Goal: Task Accomplishment & Management: Use online tool/utility

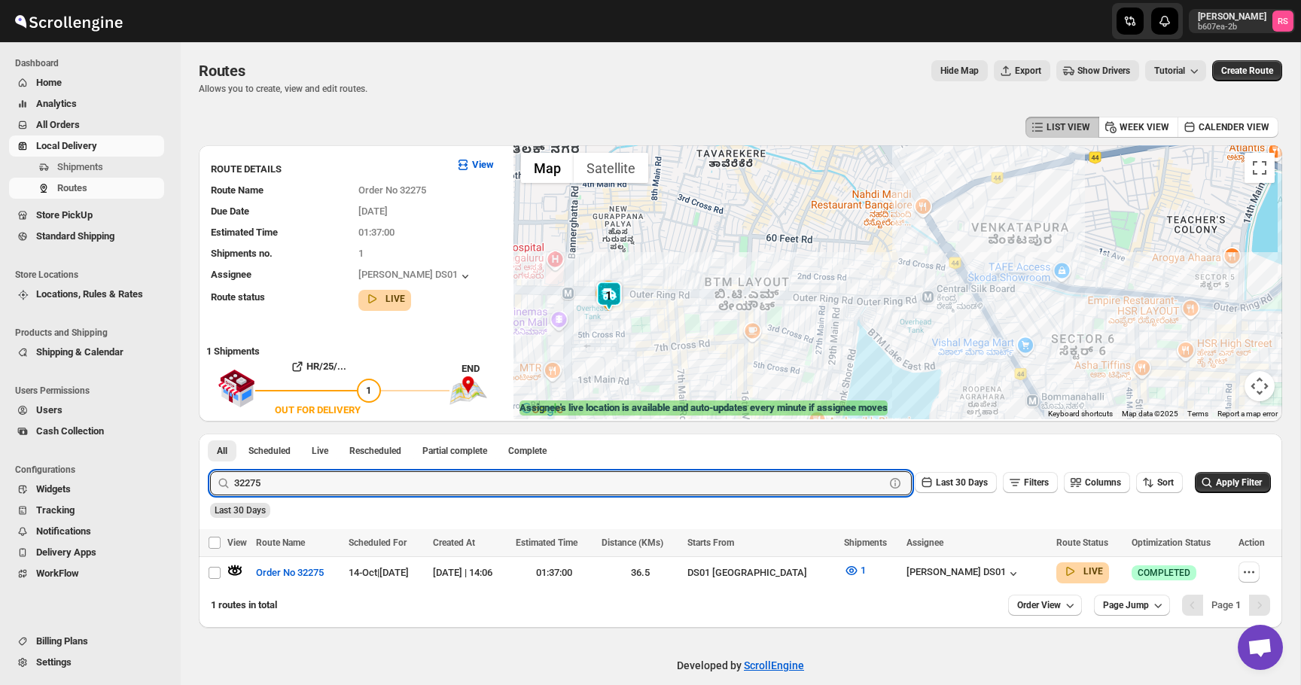
scroll to position [17, 0]
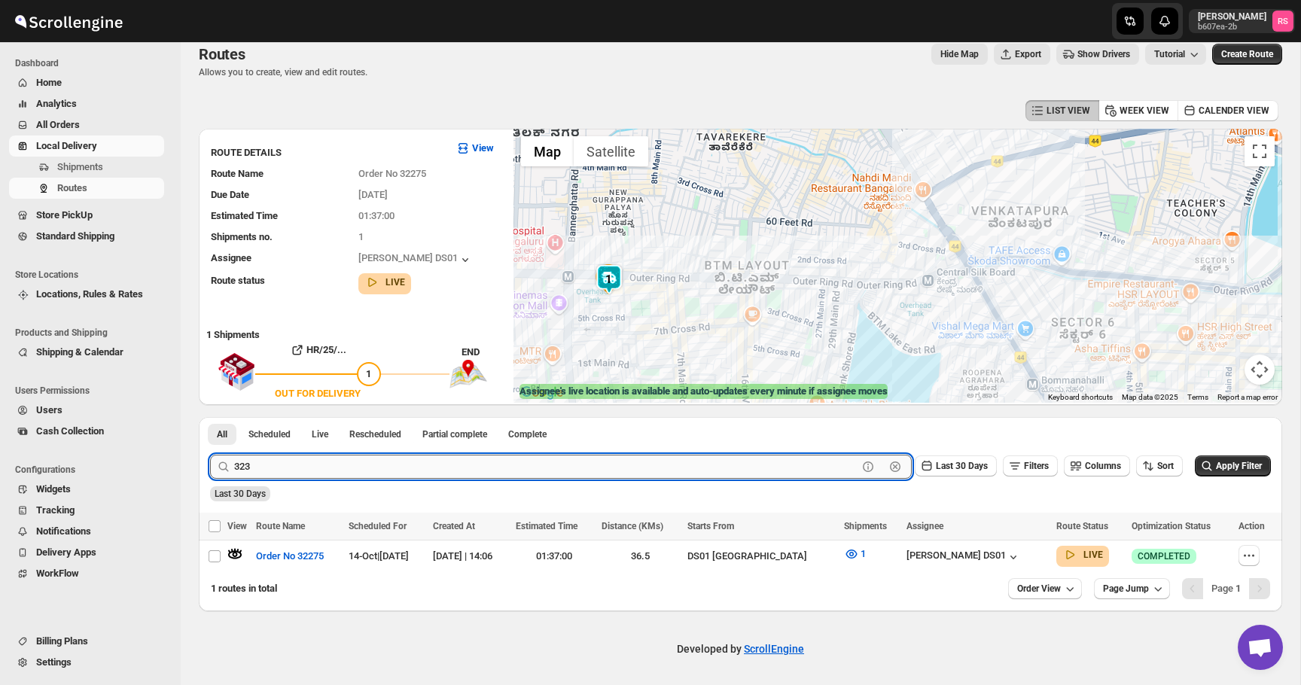
click at [332, 458] on input "323" at bounding box center [545, 467] width 623 height 24
click at [333, 463] on input "323" at bounding box center [545, 467] width 623 height 24
type input "32303"
click at [210, 417] on button "Submit" at bounding box center [231, 425] width 43 height 16
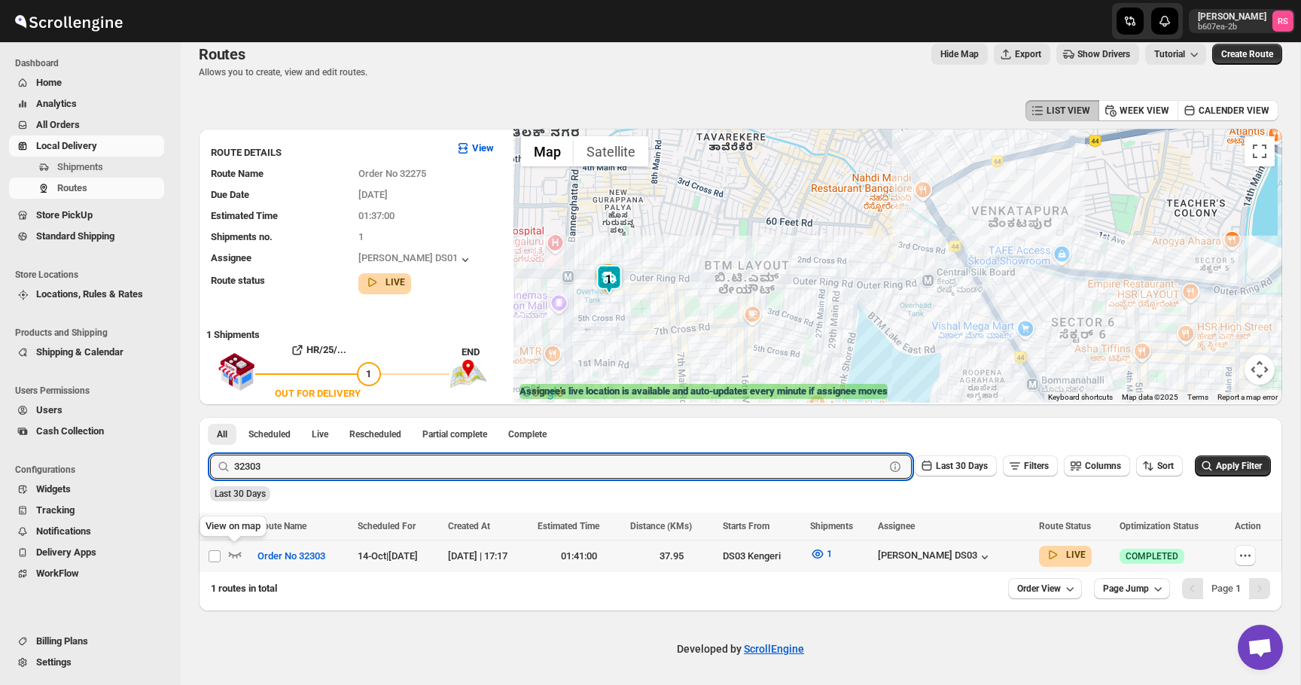
click at [237, 552] on icon "button" at bounding box center [234, 553] width 15 height 15
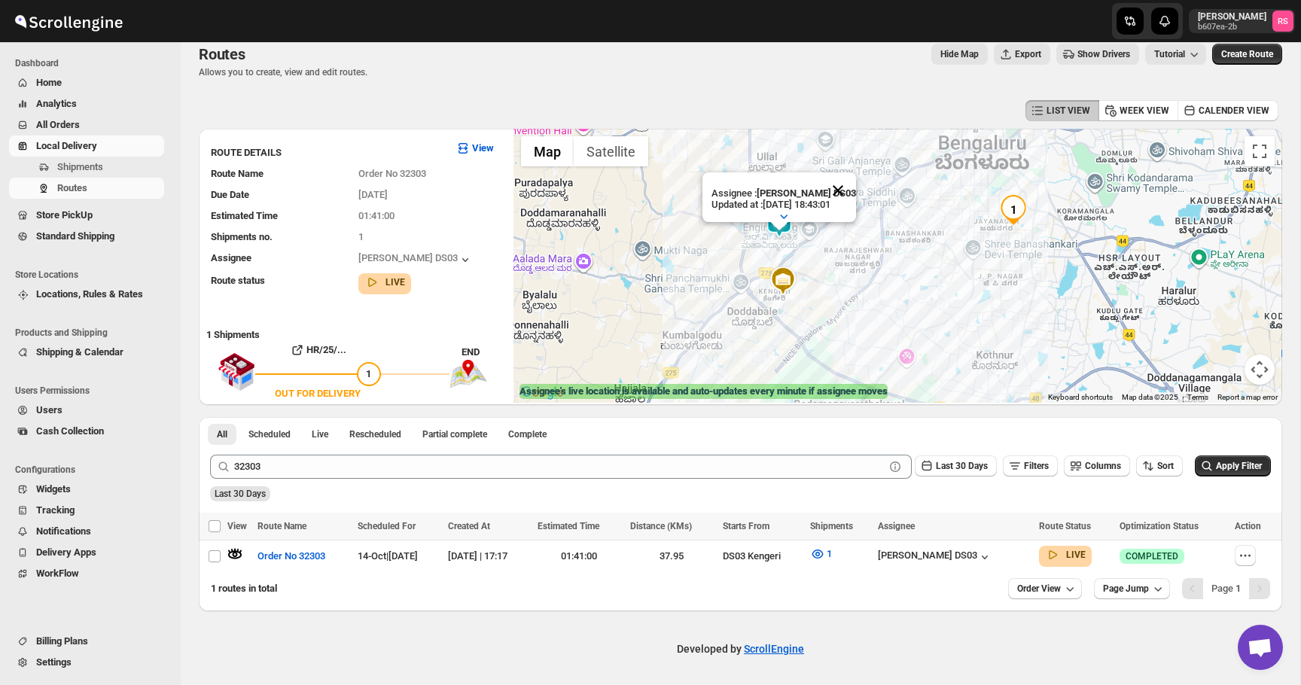
click at [838, 186] on button "Close" at bounding box center [838, 190] width 36 height 36
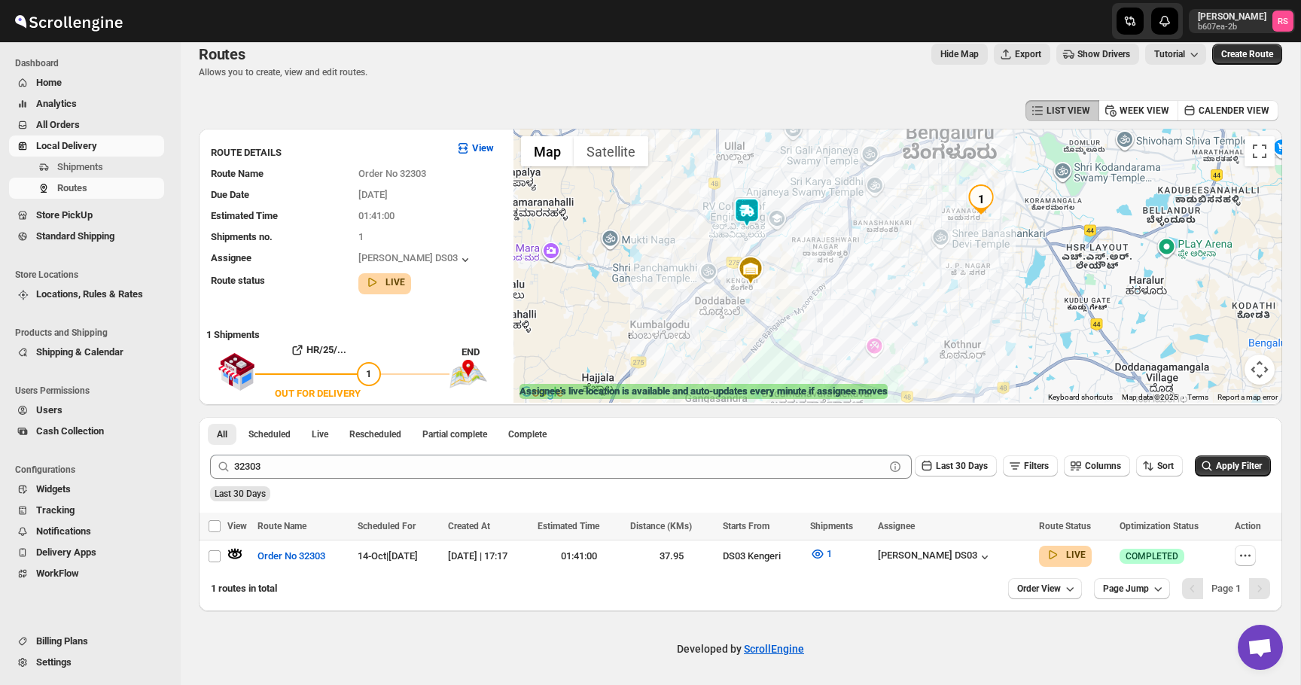
drag, startPoint x: 832, startPoint y: 258, endPoint x: 798, endPoint y: 252, distance: 34.4
click at [798, 252] on div at bounding box center [897, 266] width 768 height 274
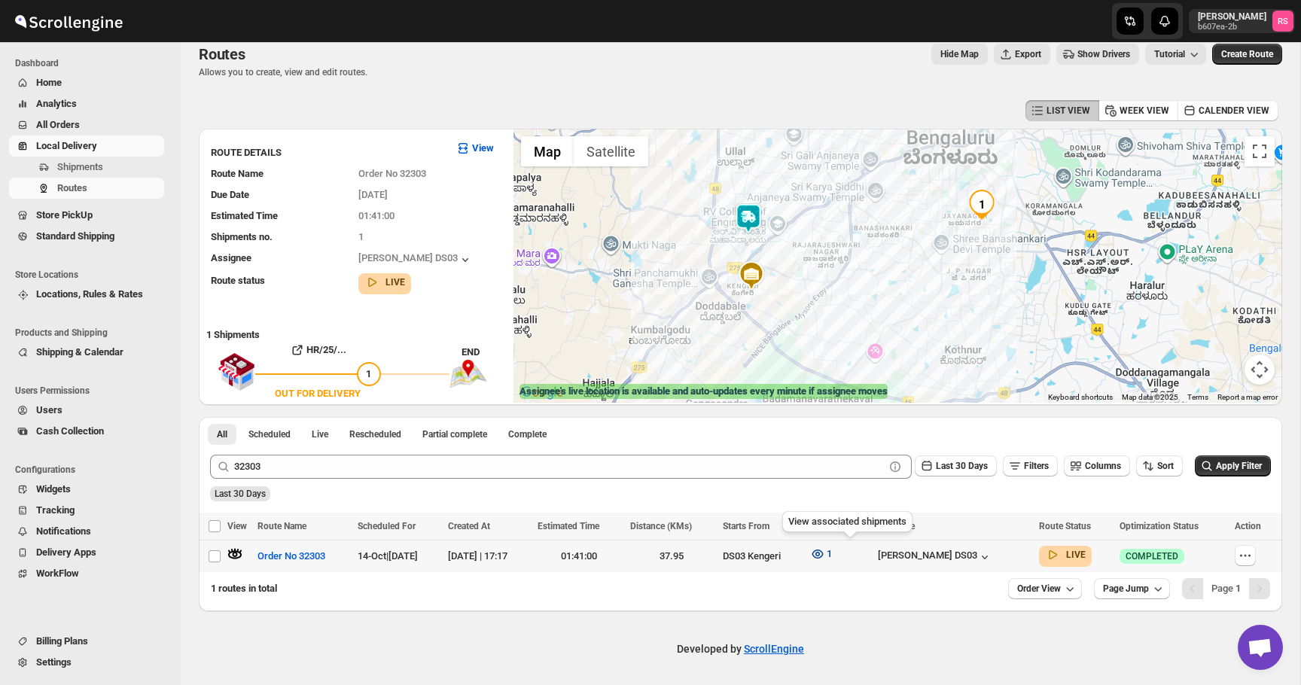
click at [825, 546] on icon "button" at bounding box center [817, 553] width 15 height 15
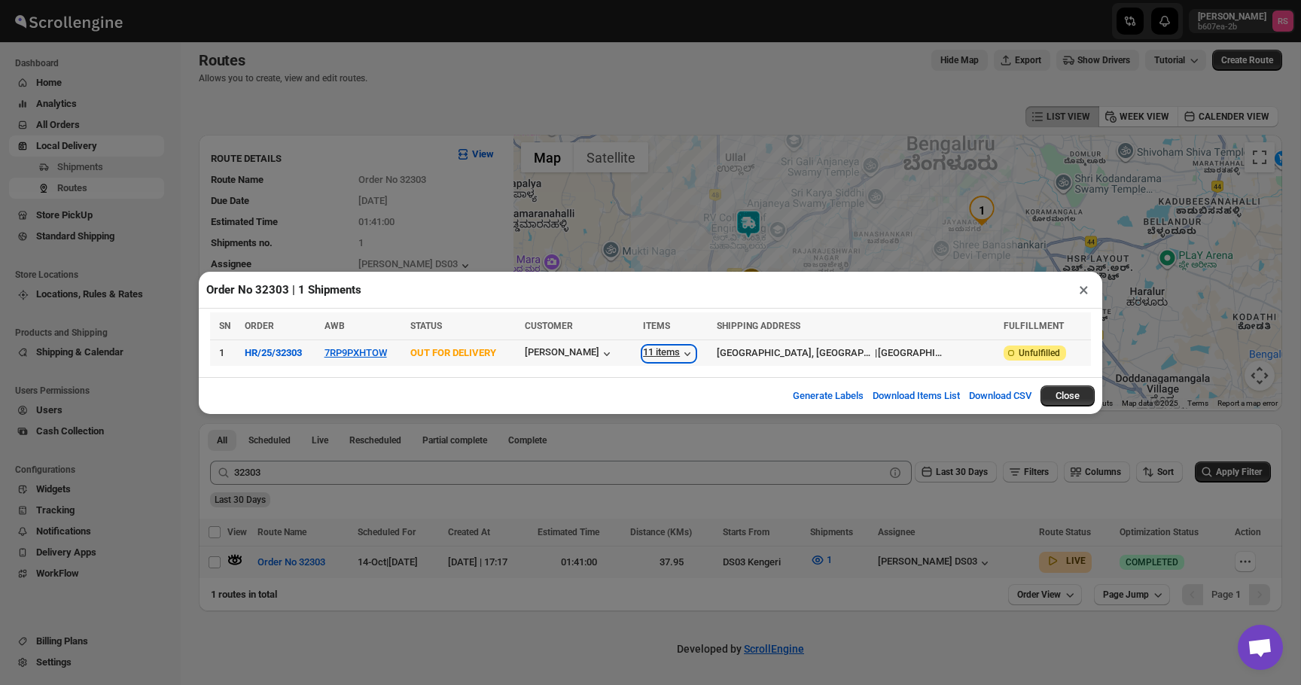
click at [694, 355] on div "11 items" at bounding box center [669, 353] width 52 height 15
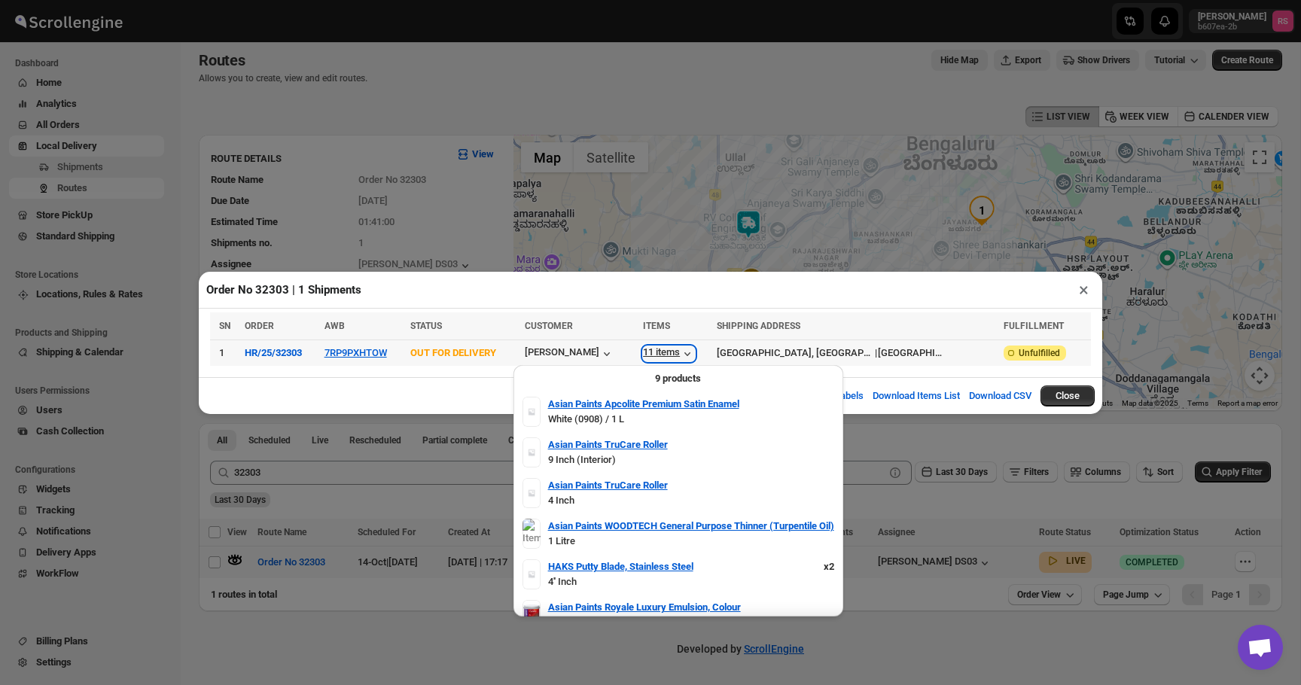
click at [694, 355] on div "11 items" at bounding box center [669, 353] width 52 height 15
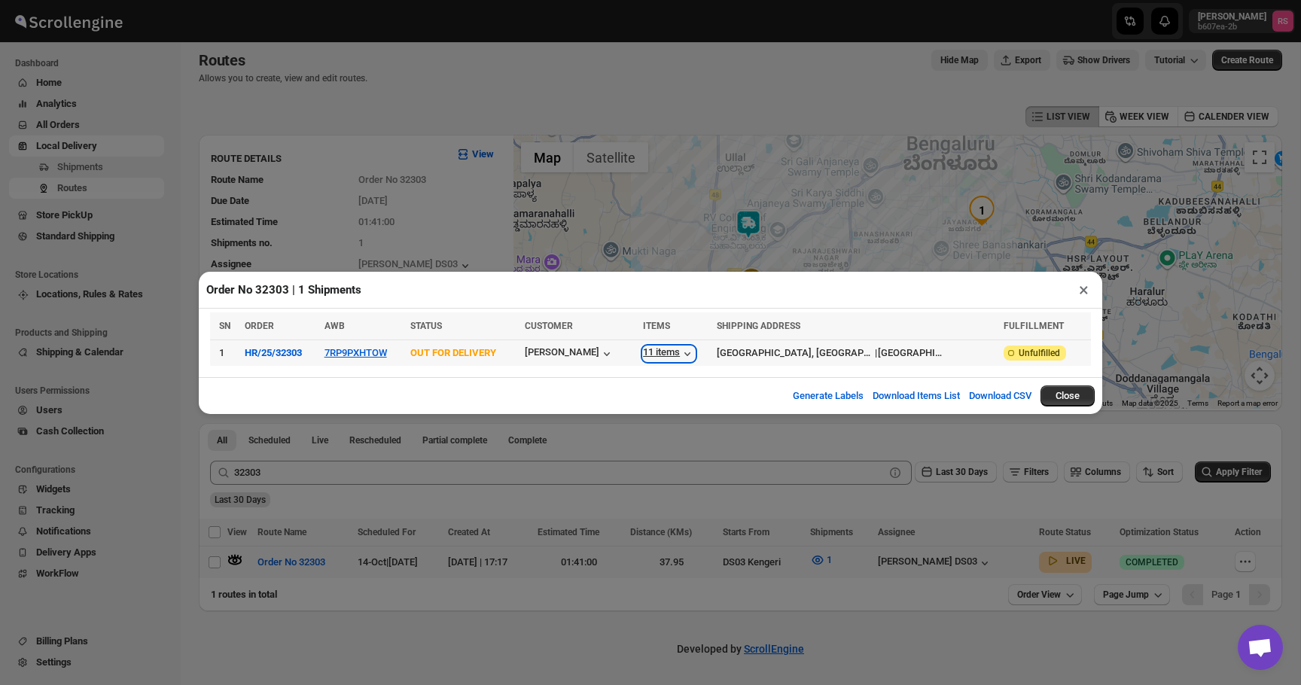
click at [694, 355] on div "11 items" at bounding box center [669, 353] width 52 height 15
click at [1078, 289] on button "×" at bounding box center [1084, 289] width 22 height 21
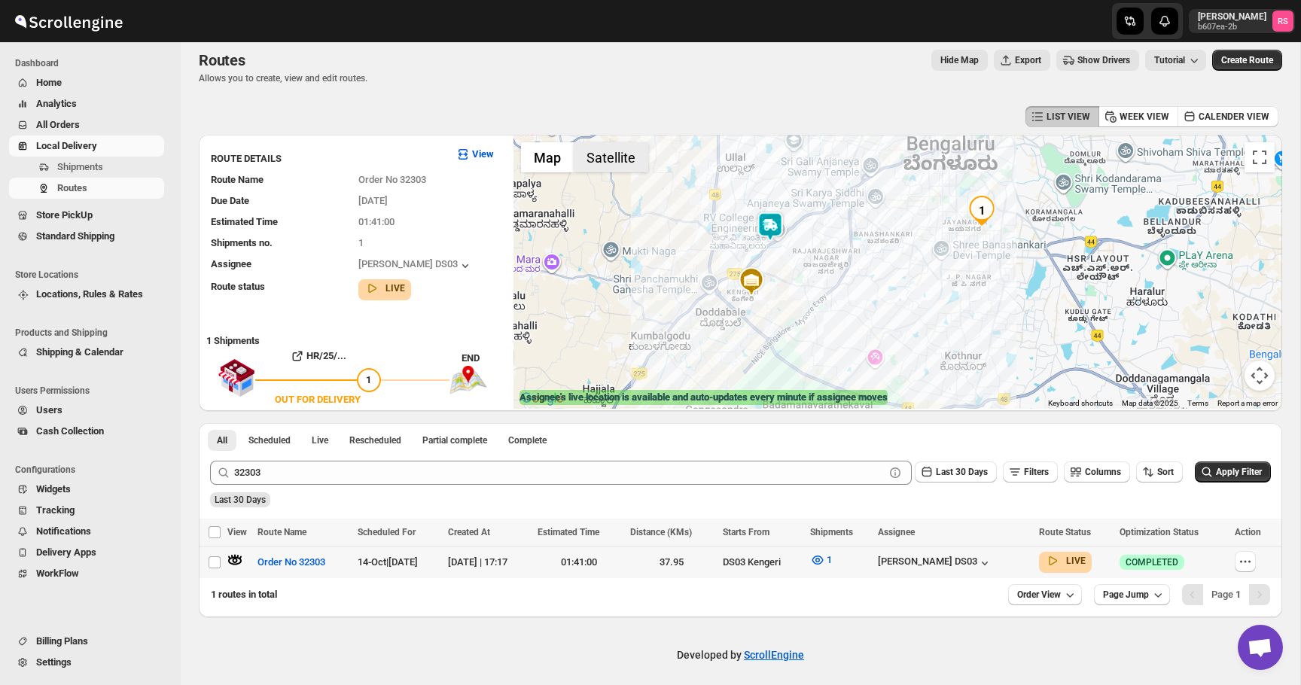
click at [629, 160] on button "Satellite" at bounding box center [611, 157] width 75 height 30
click at [589, 111] on div "LIST VIEW WEEK VIEW CALENDER VIEW" at bounding box center [740, 116] width 1083 height 29
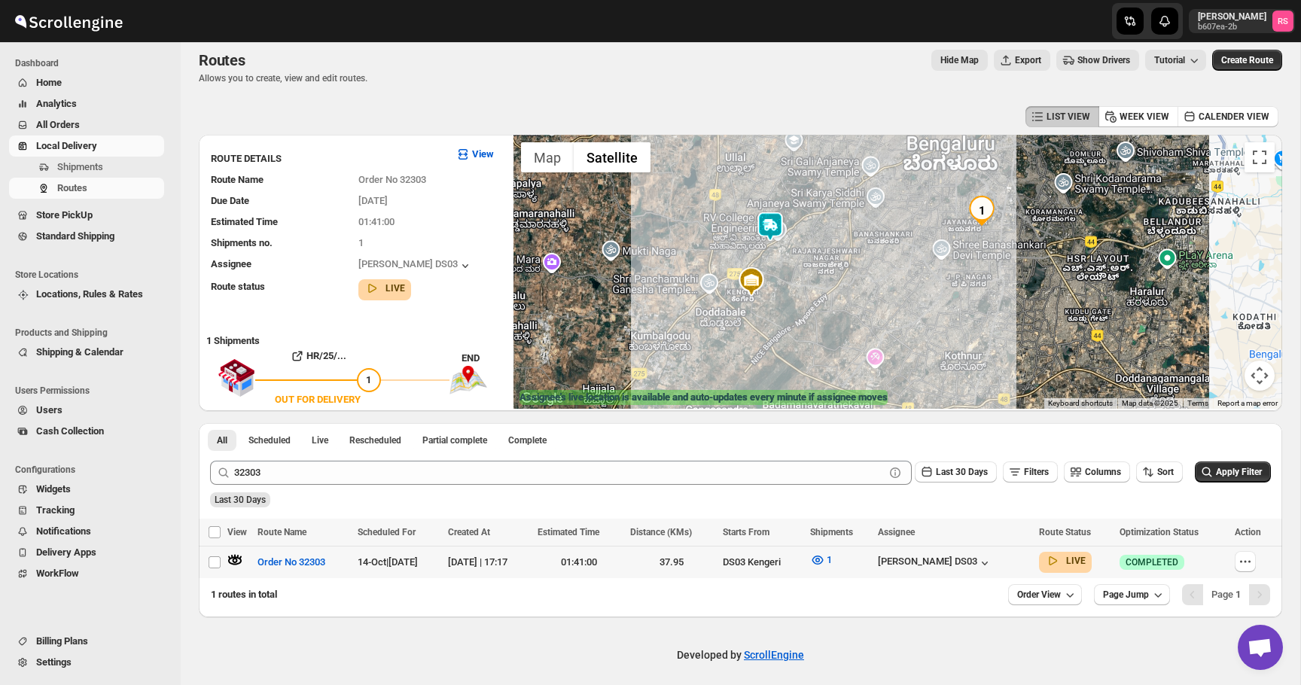
click at [105, 123] on span "All Orders" at bounding box center [98, 124] width 125 height 15
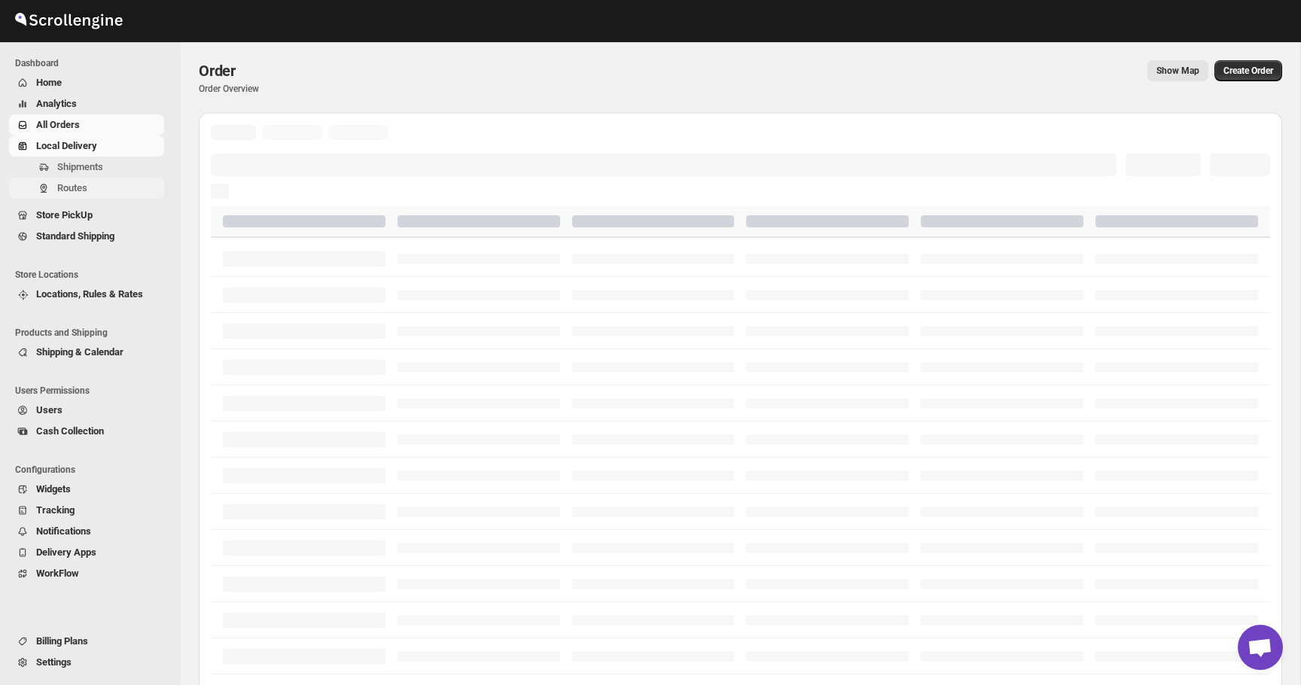
click at [96, 184] on span "Routes" at bounding box center [109, 188] width 104 height 15
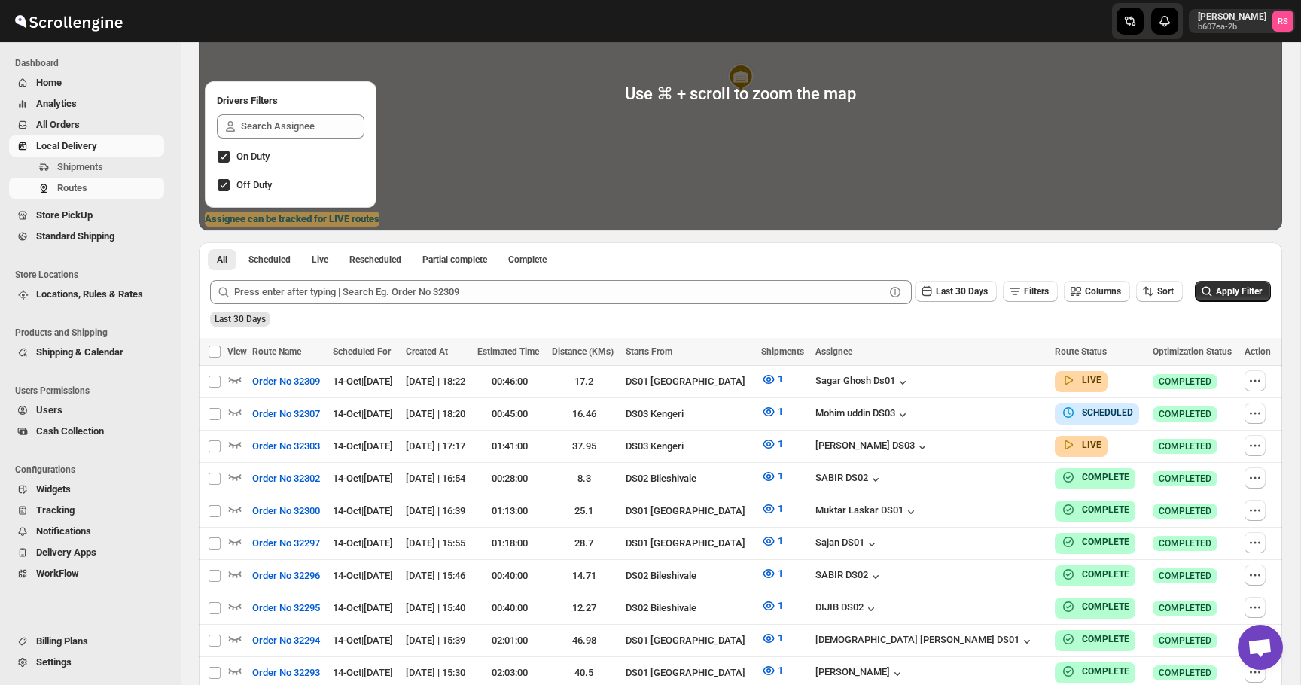
scroll to position [263, 0]
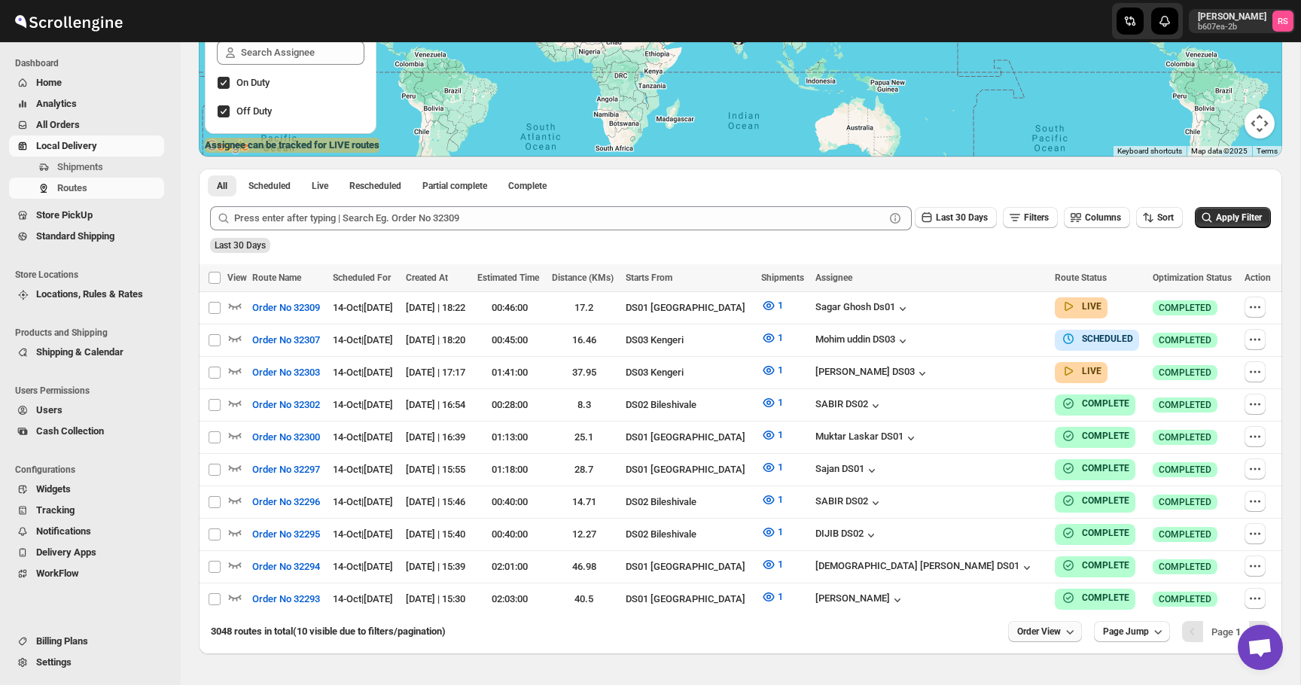
click at [1062, 624] on icon "button" at bounding box center [1069, 631] width 15 height 15
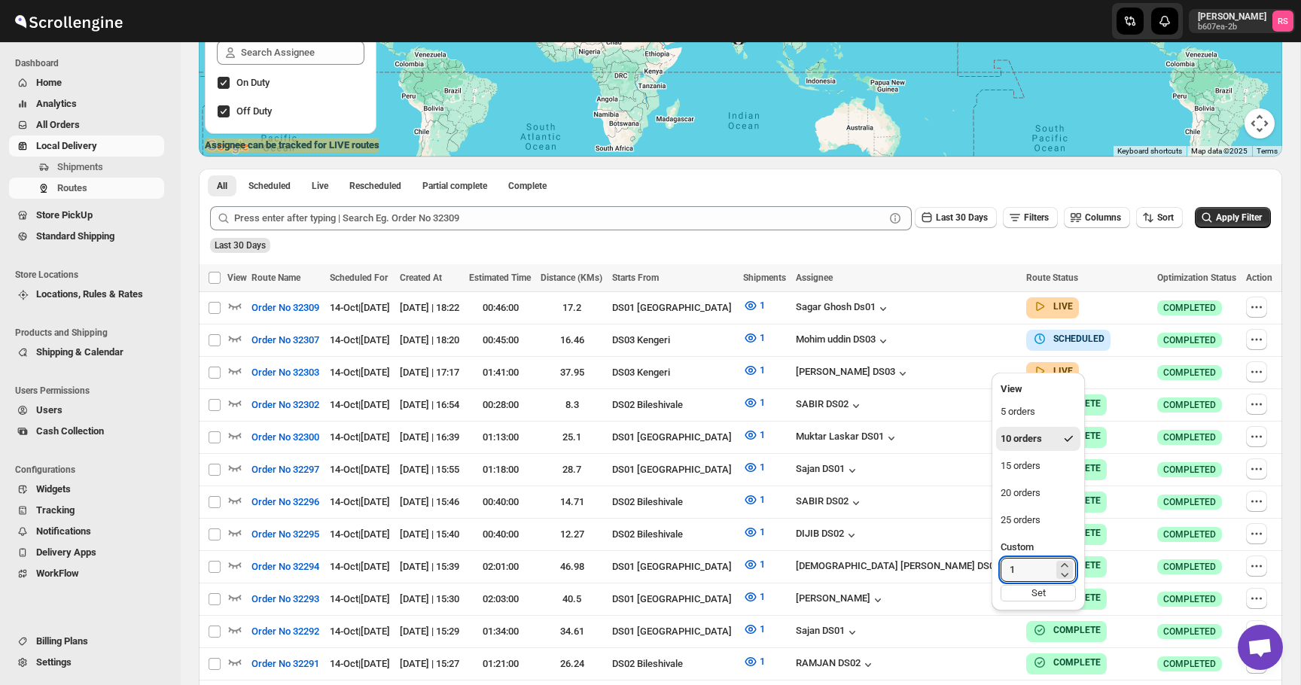
type input "1"
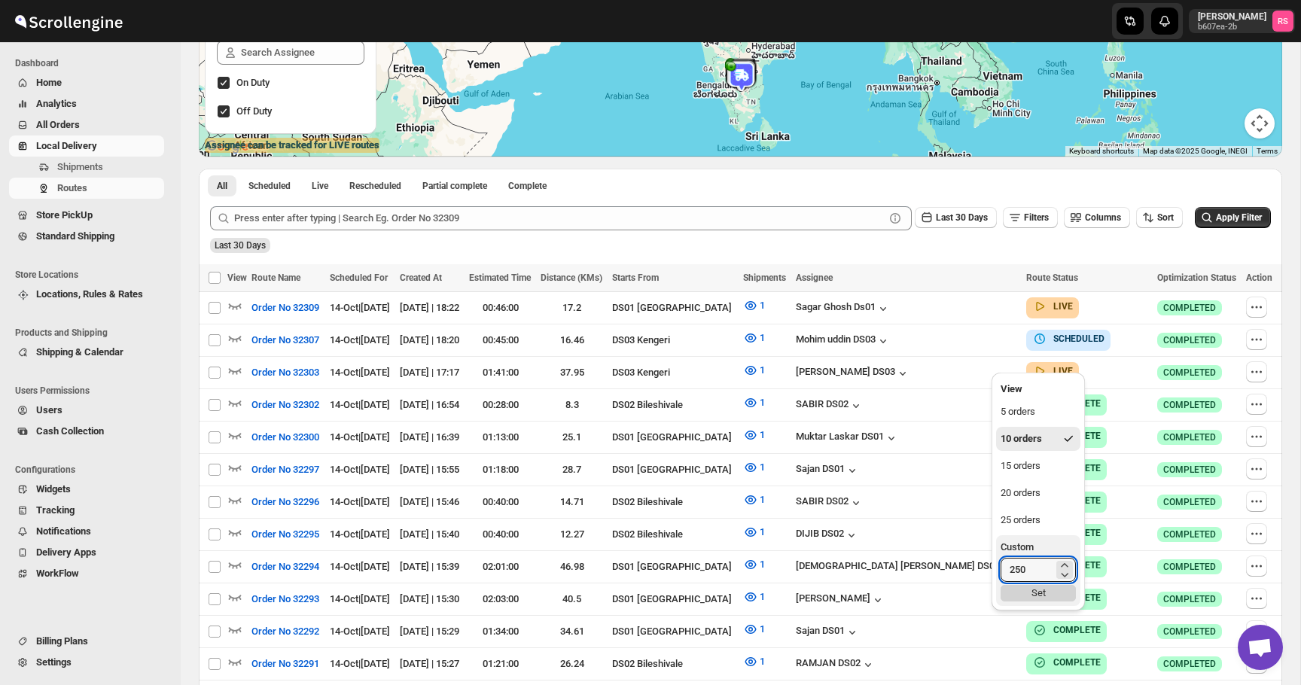
type input "250"
click at [1045, 589] on div "Set" at bounding box center [1037, 593] width 75 height 17
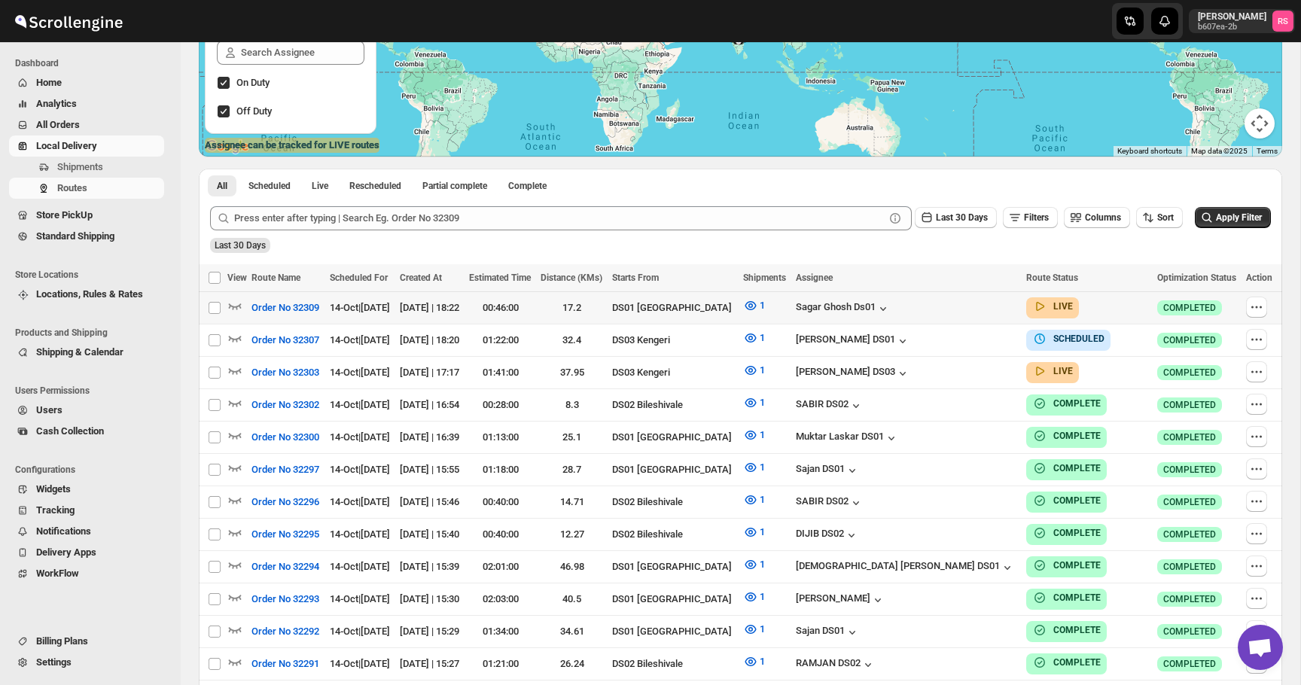
drag, startPoint x: 213, startPoint y: 305, endPoint x: 300, endPoint y: 388, distance: 120.3
click at [213, 305] on input "Select route" at bounding box center [214, 308] width 12 height 12
checkbox input "true"
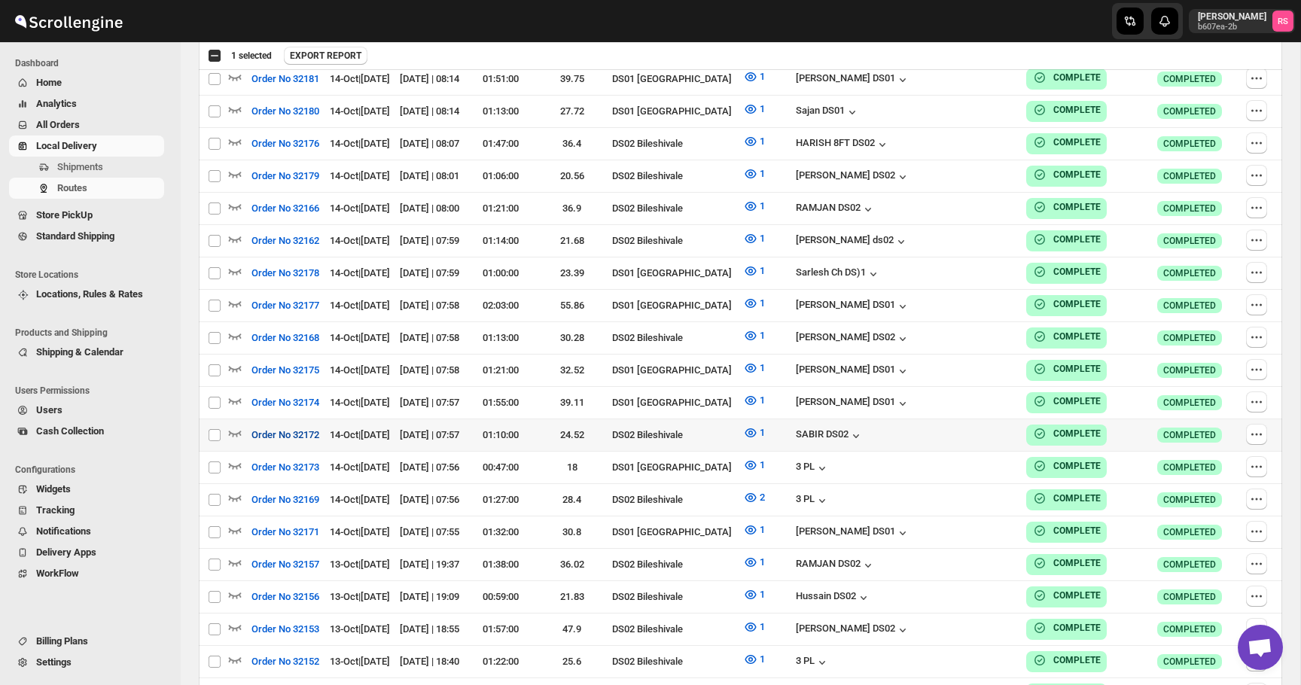
scroll to position [3601, 0]
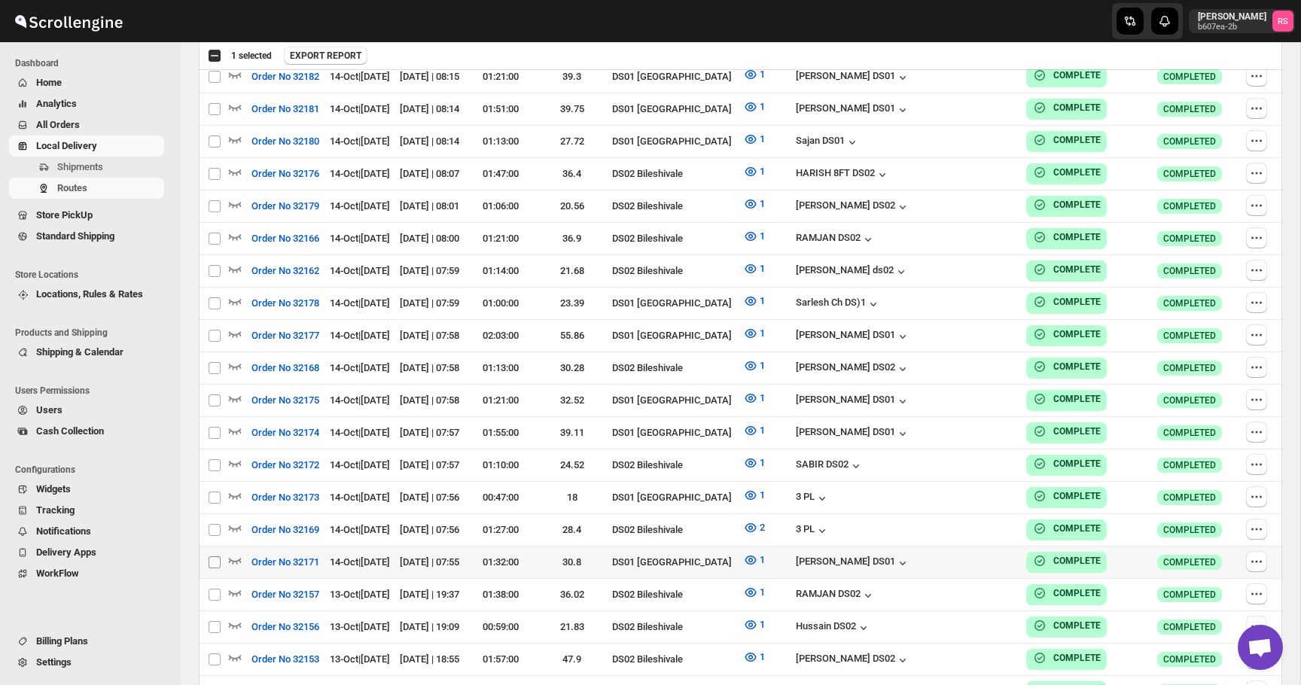
click at [214, 556] on input "Select route" at bounding box center [214, 562] width 12 height 12
checkbox input "true"
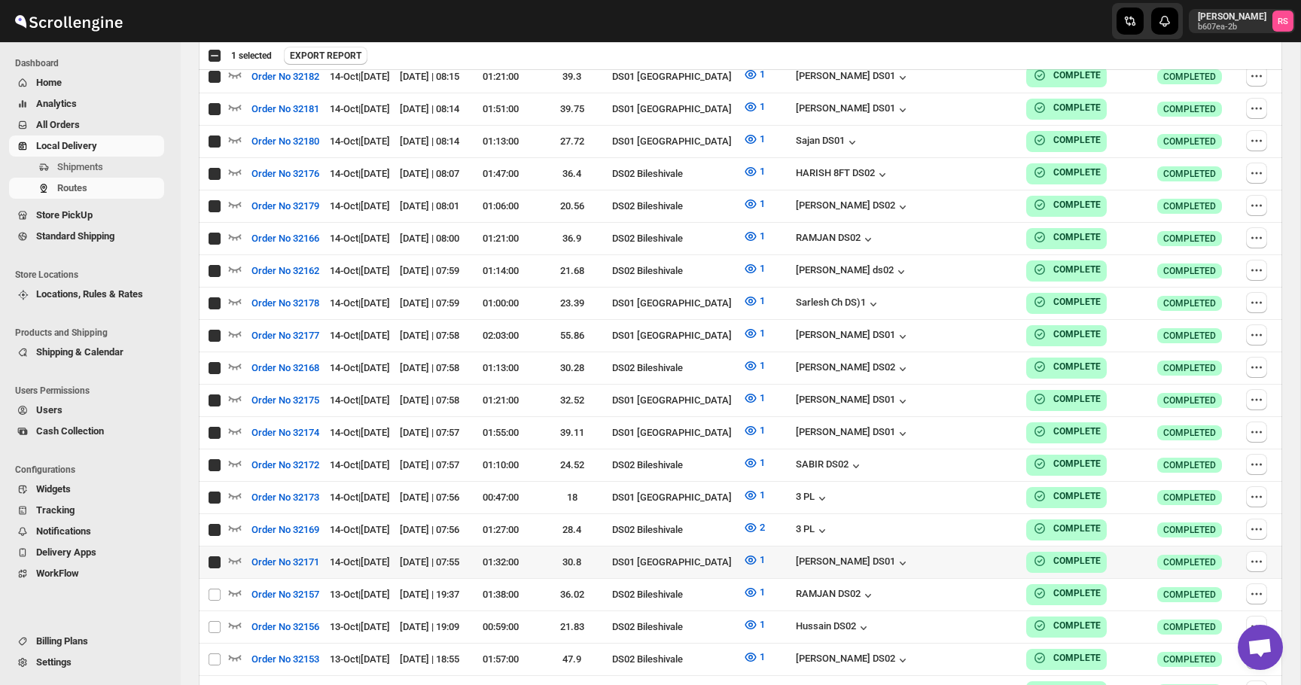
checkbox input "true"
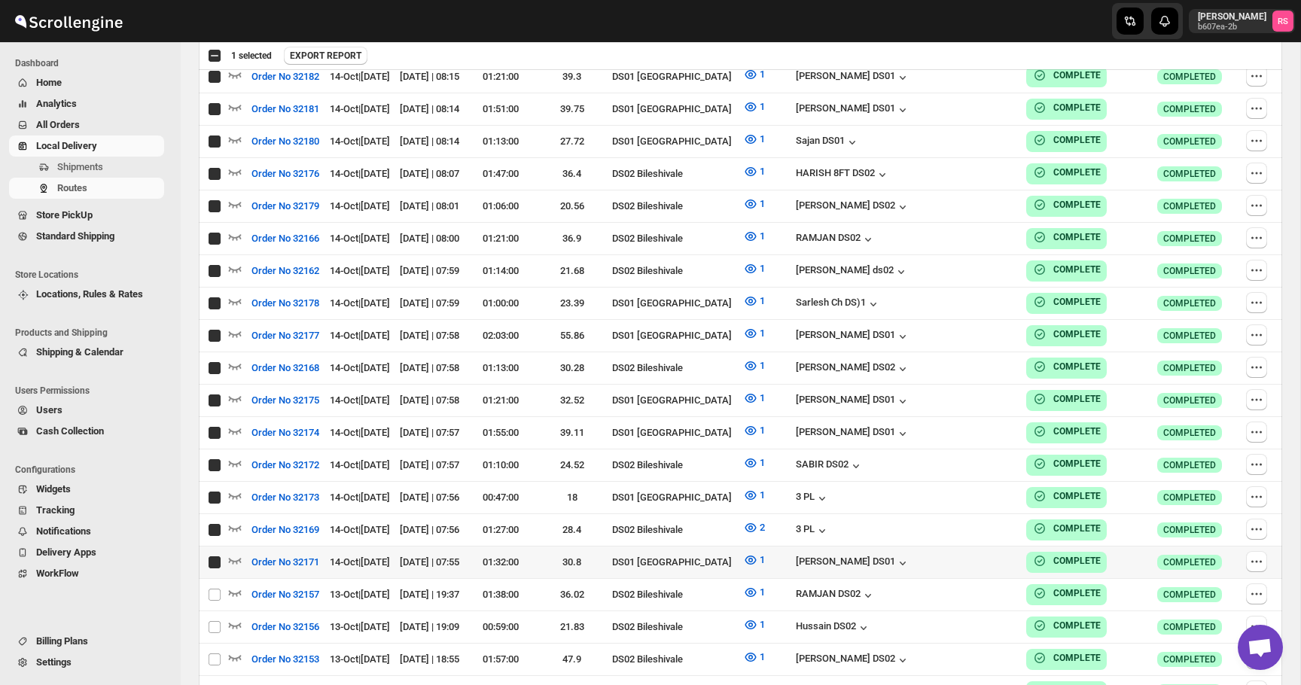
checkbox input "true"
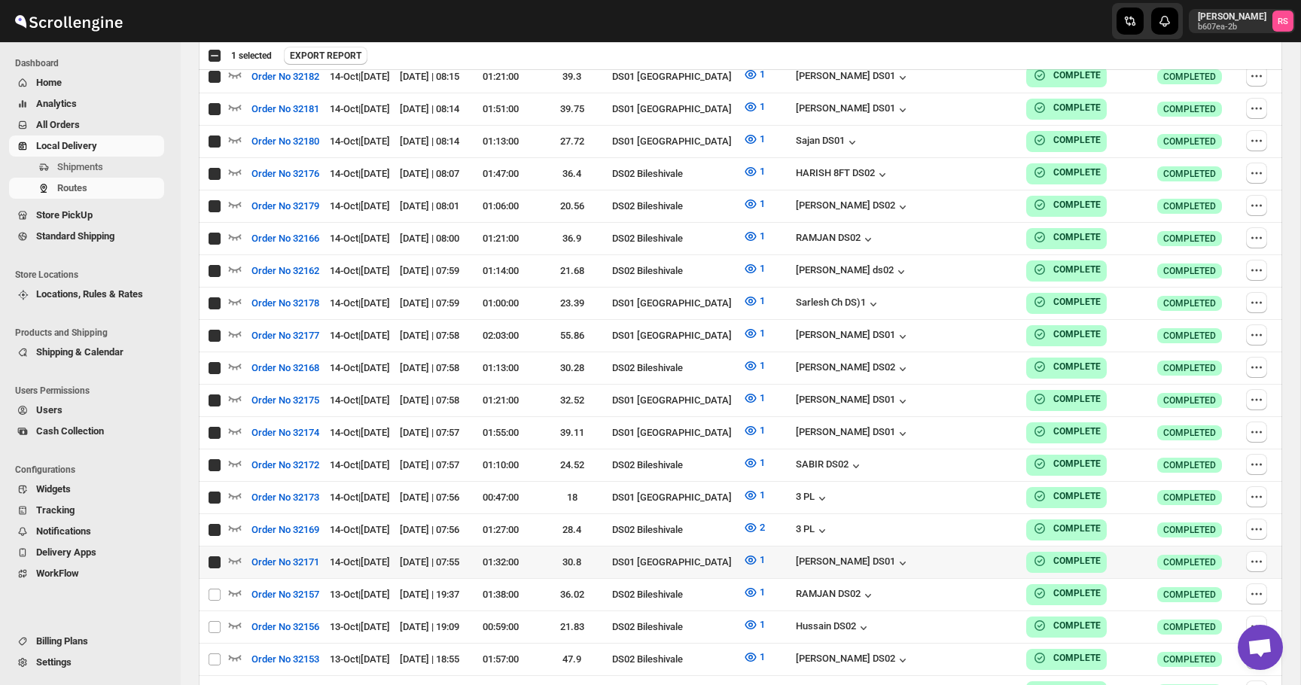
checkbox input "true"
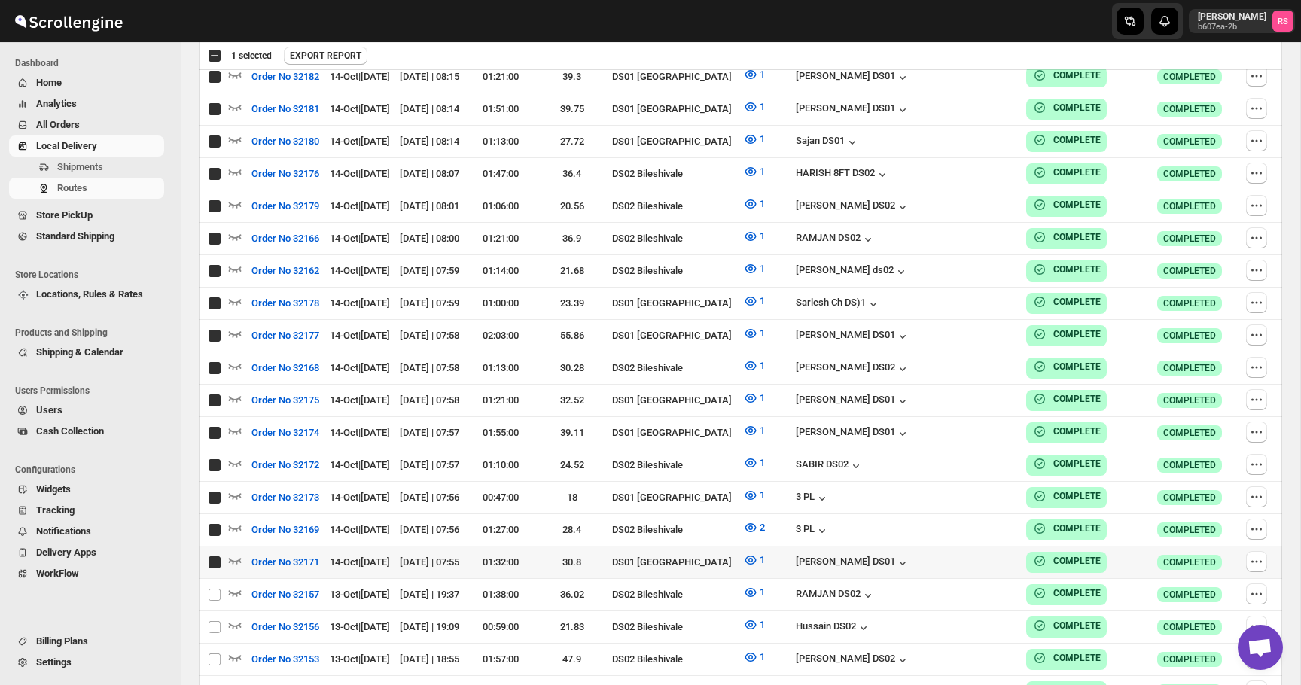
checkbox input "true"
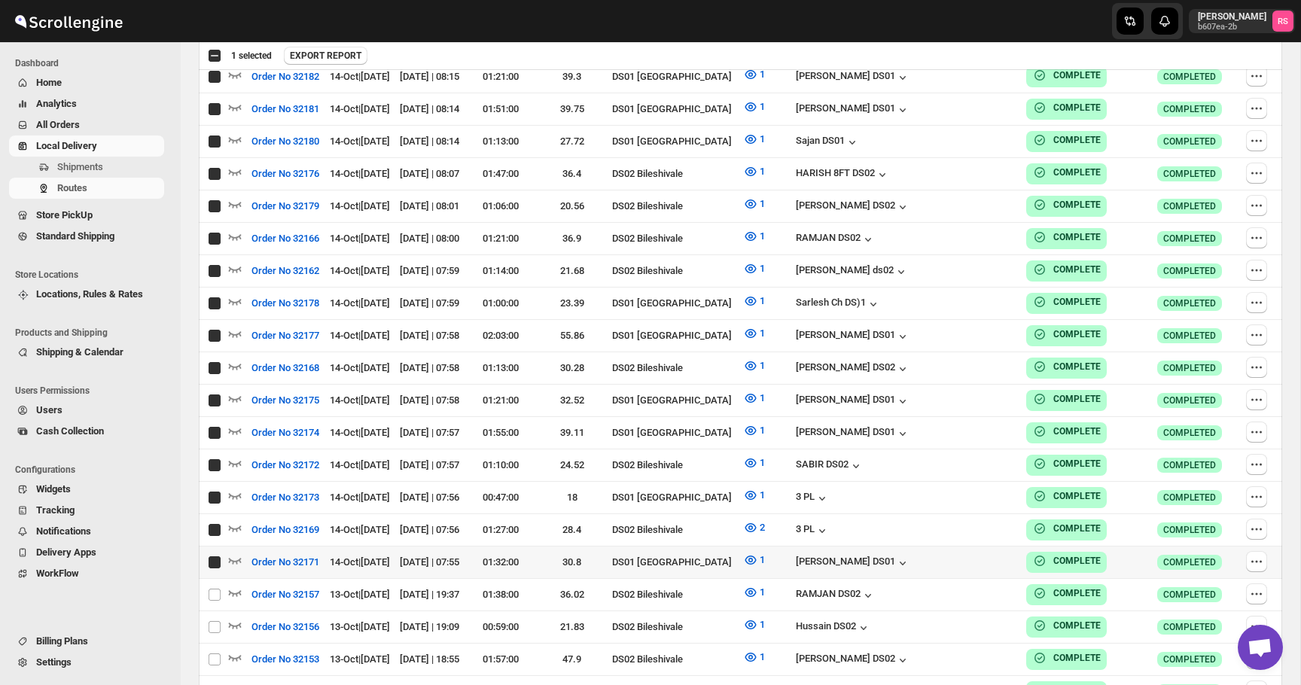
checkbox input "true"
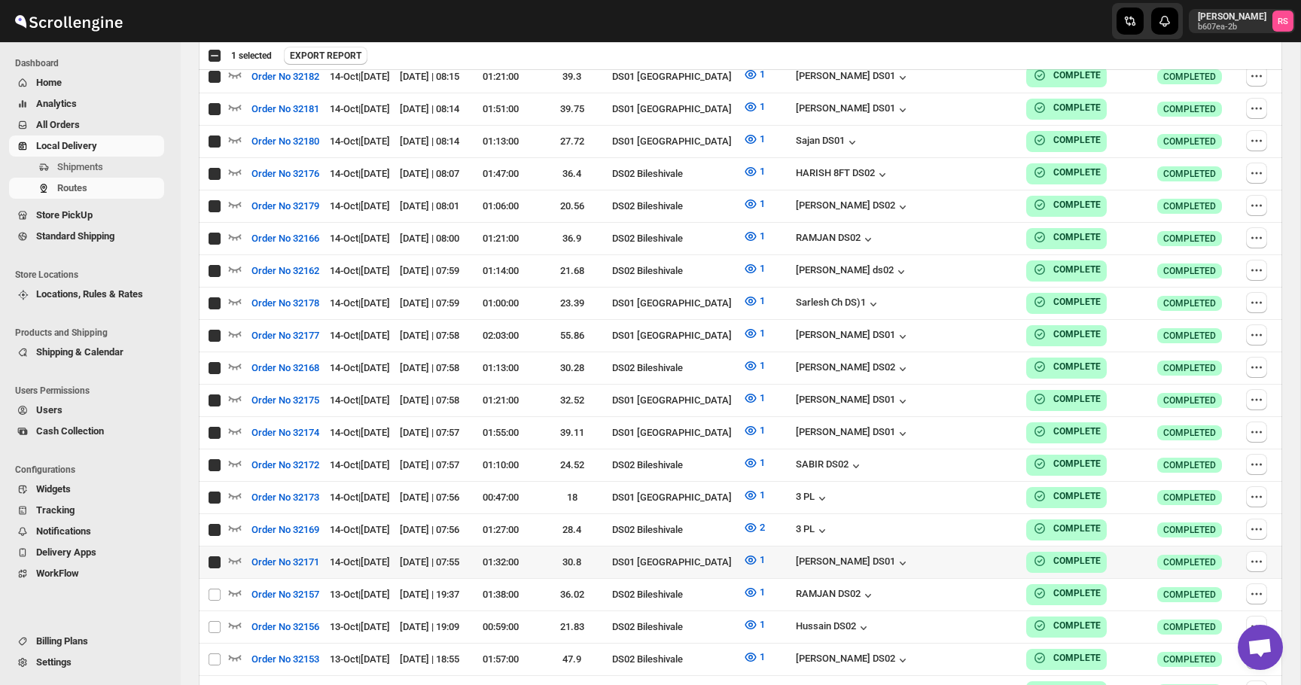
checkbox input "true"
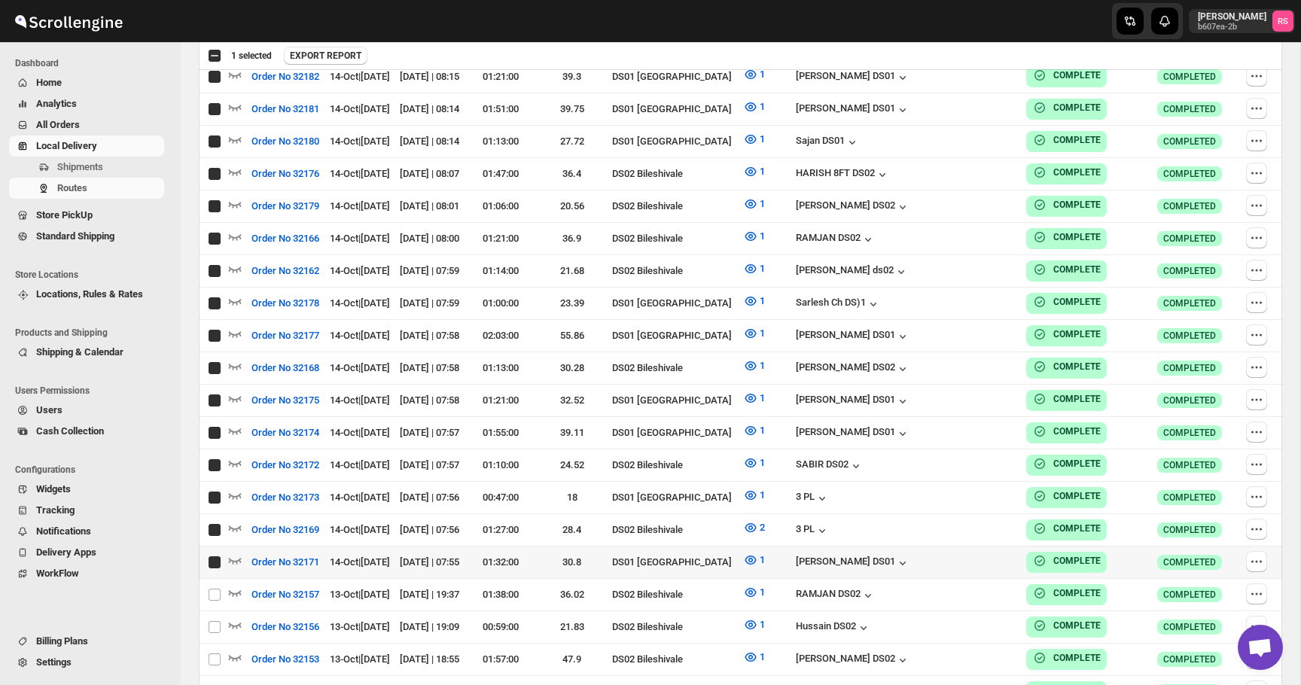
checkbox input "true"
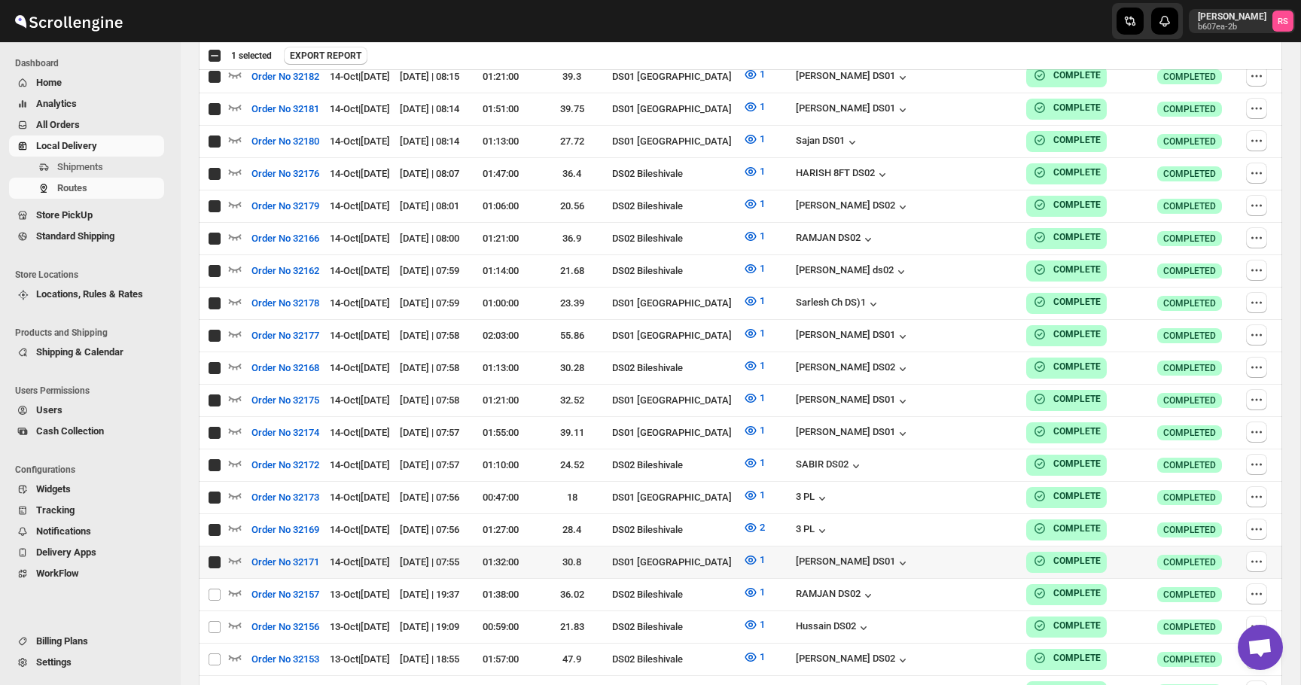
checkbox input "true"
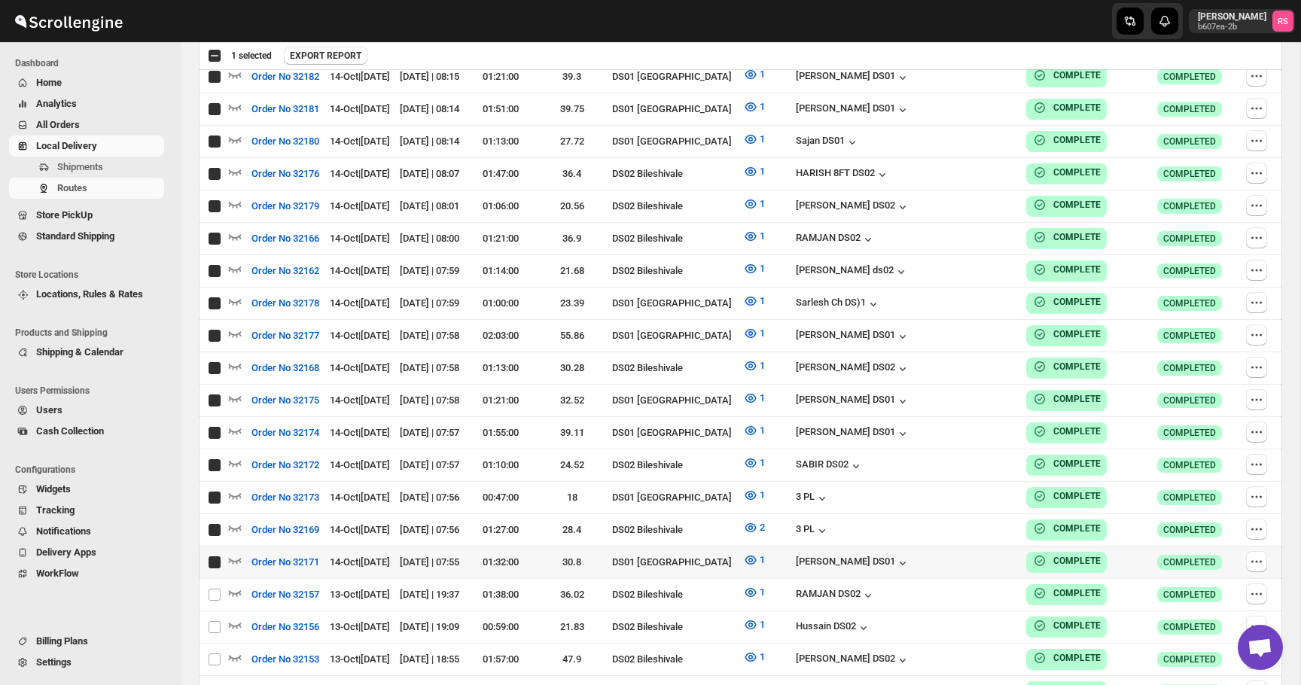
checkbox input "true"
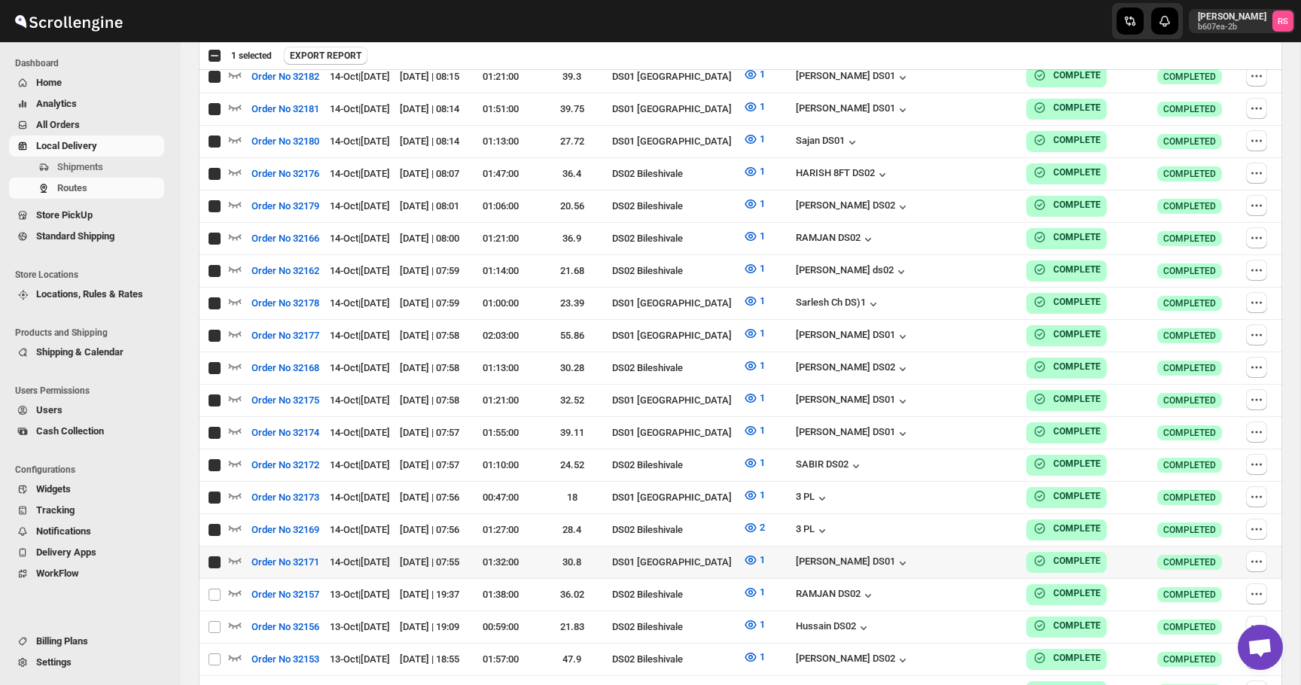
checkbox input "true"
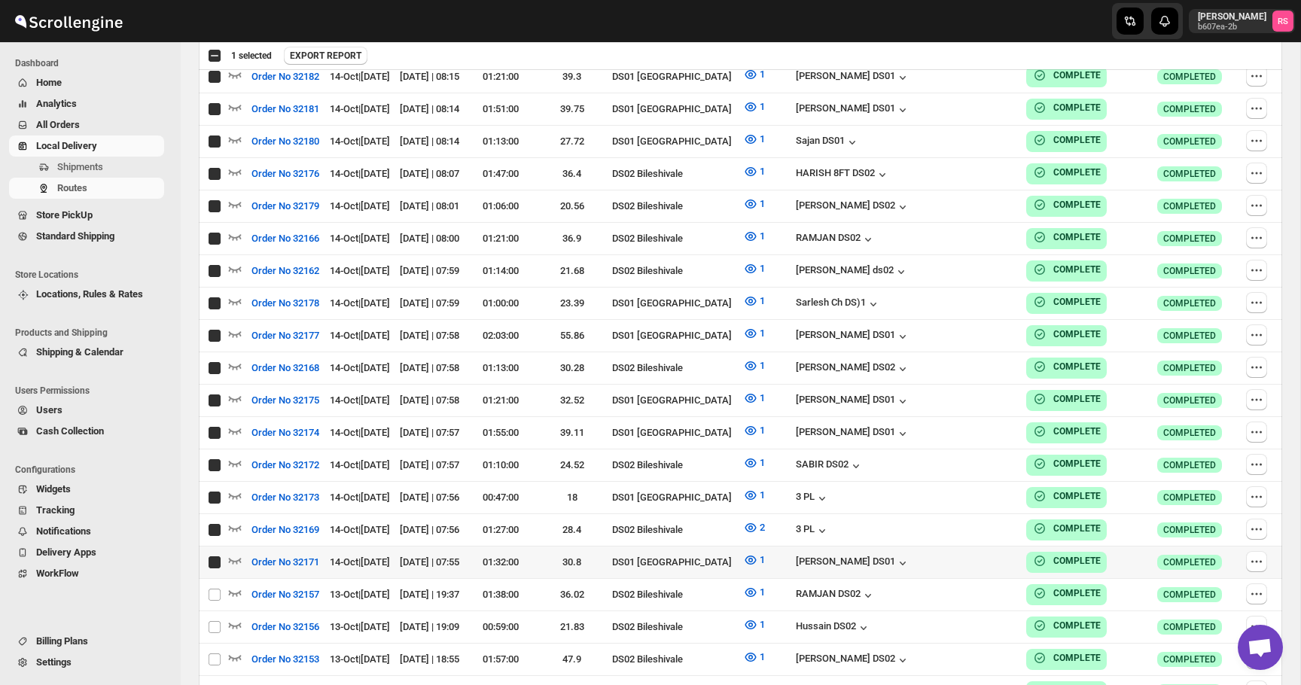
checkbox input "true"
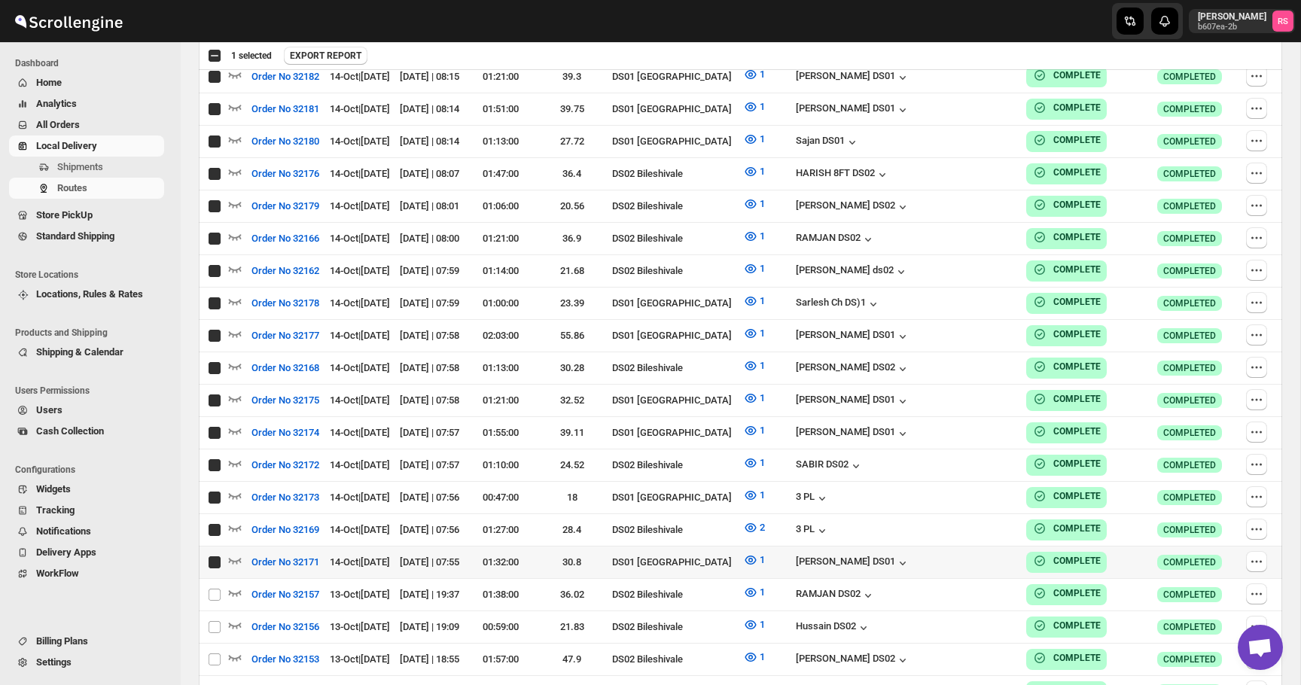
checkbox input "true"
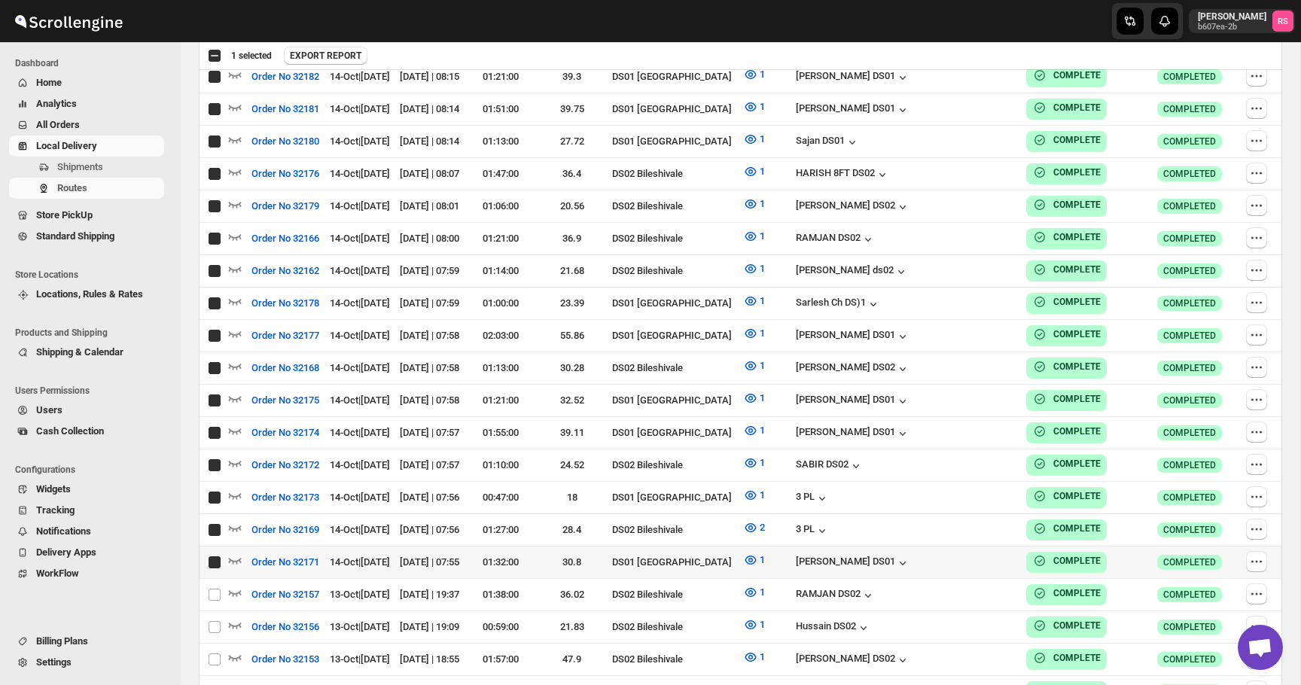
checkbox input "true"
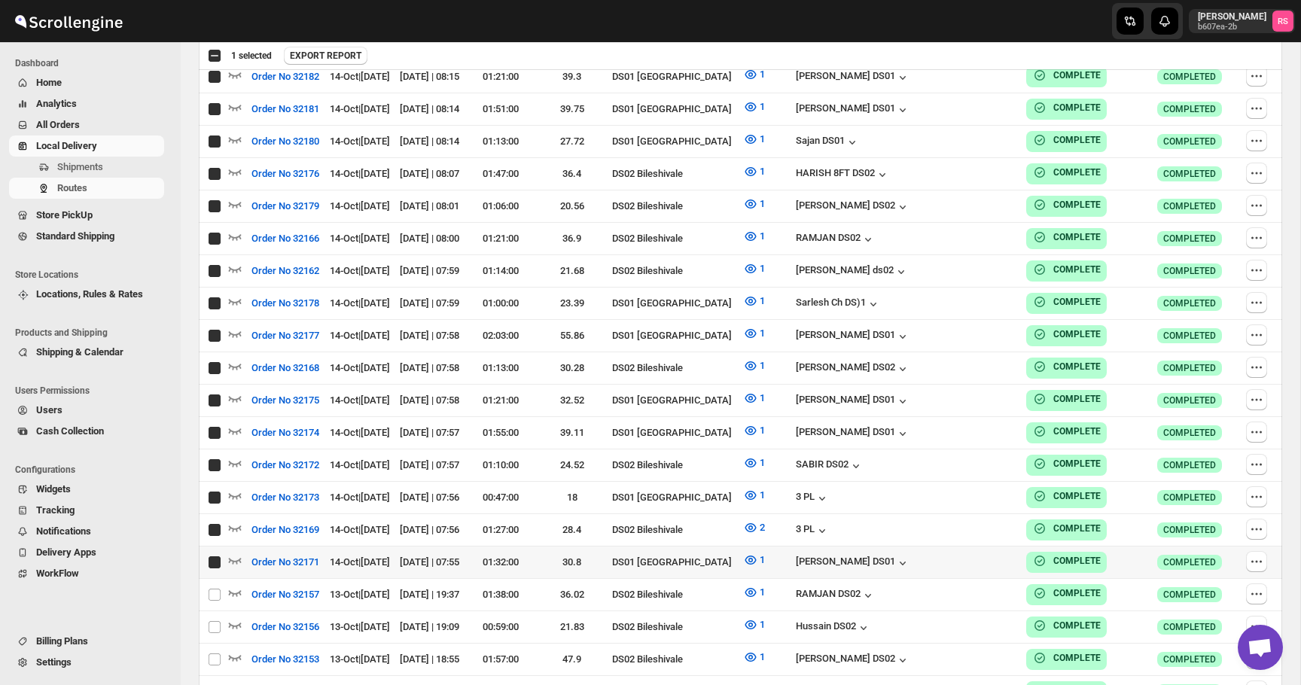
checkbox input "true"
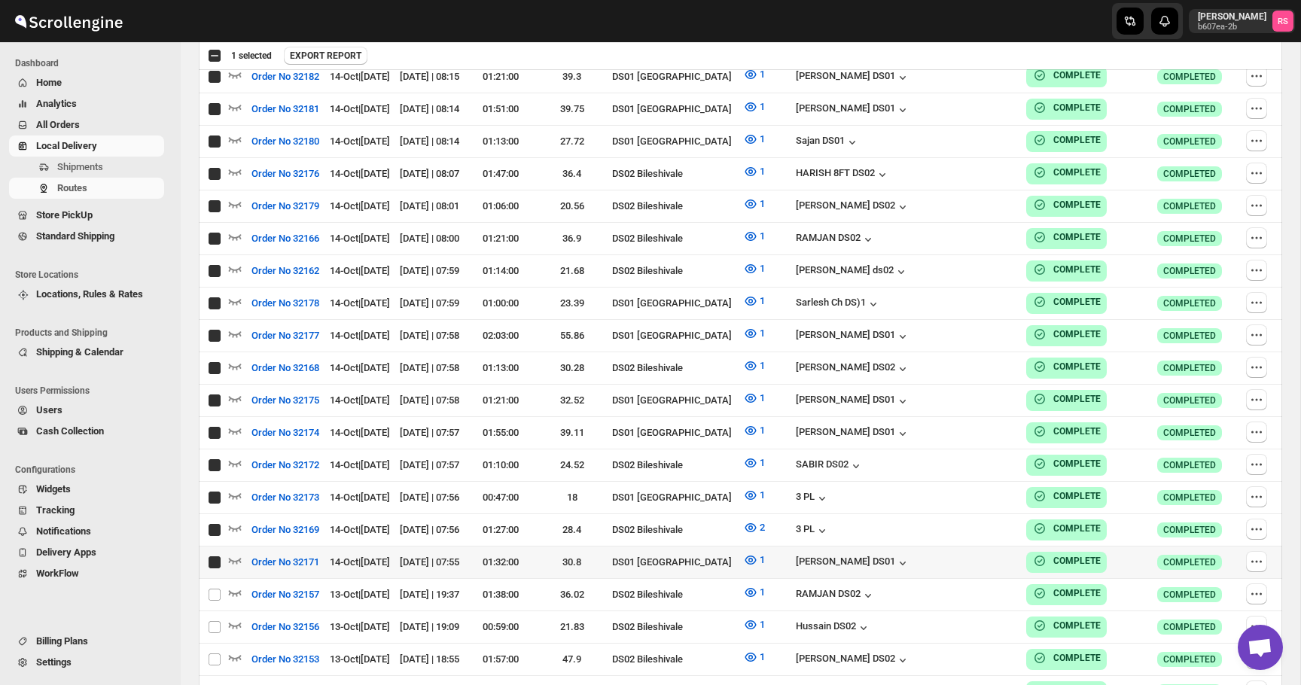
checkbox input "true"
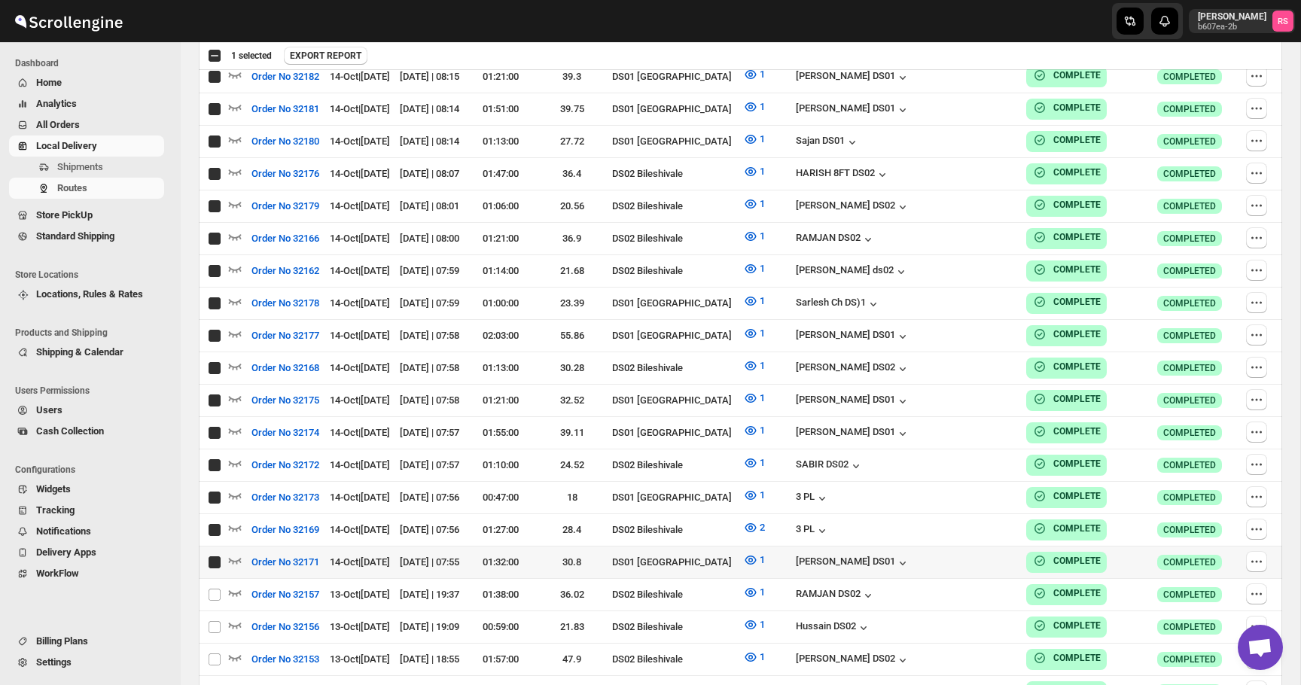
checkbox input "true"
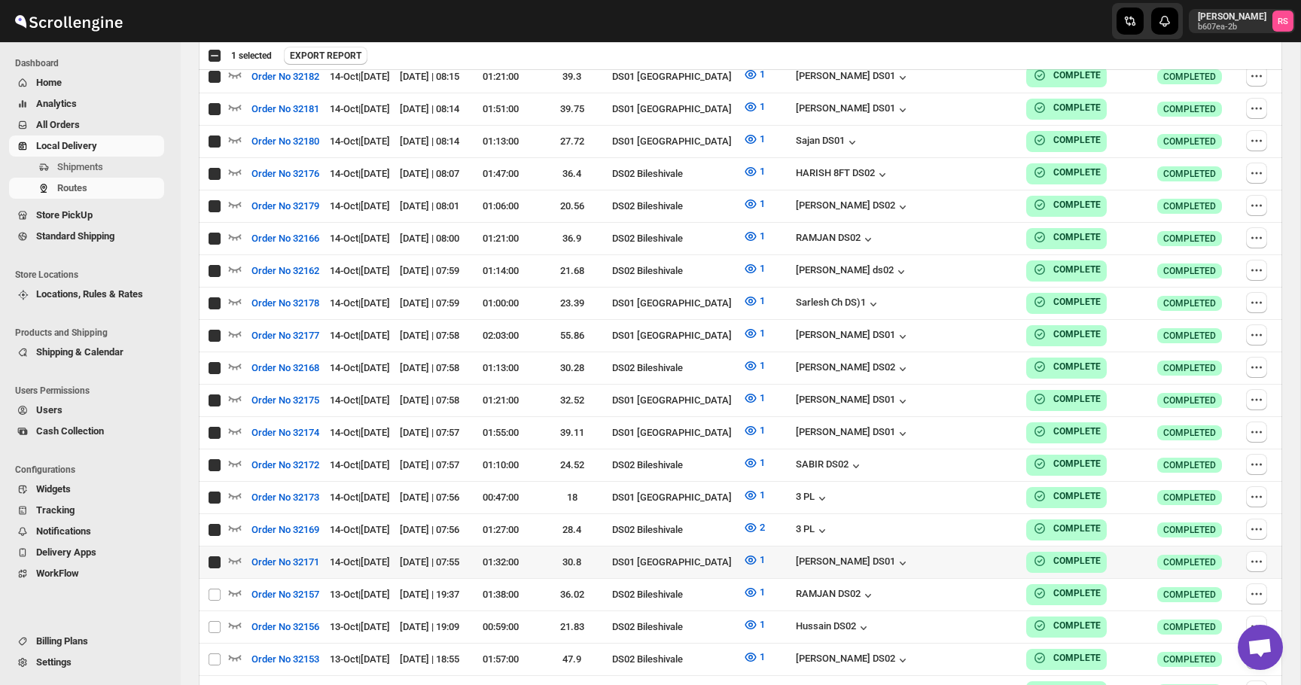
checkbox input "true"
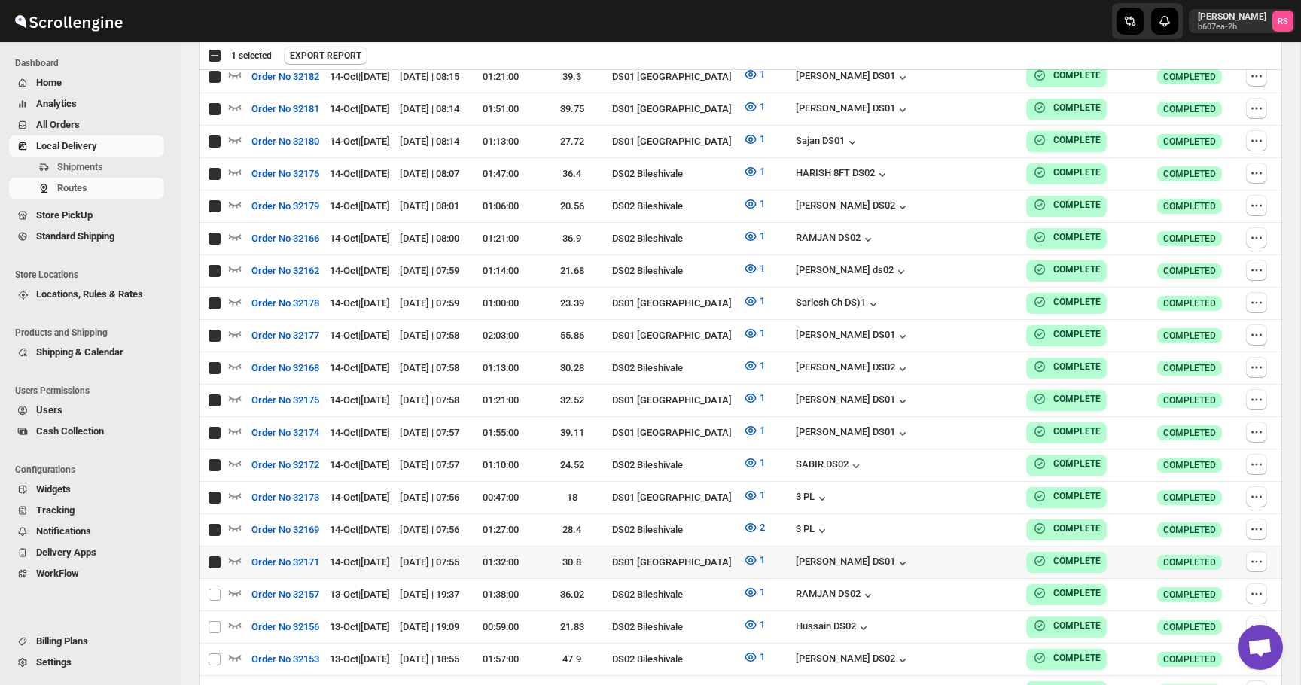
checkbox input "true"
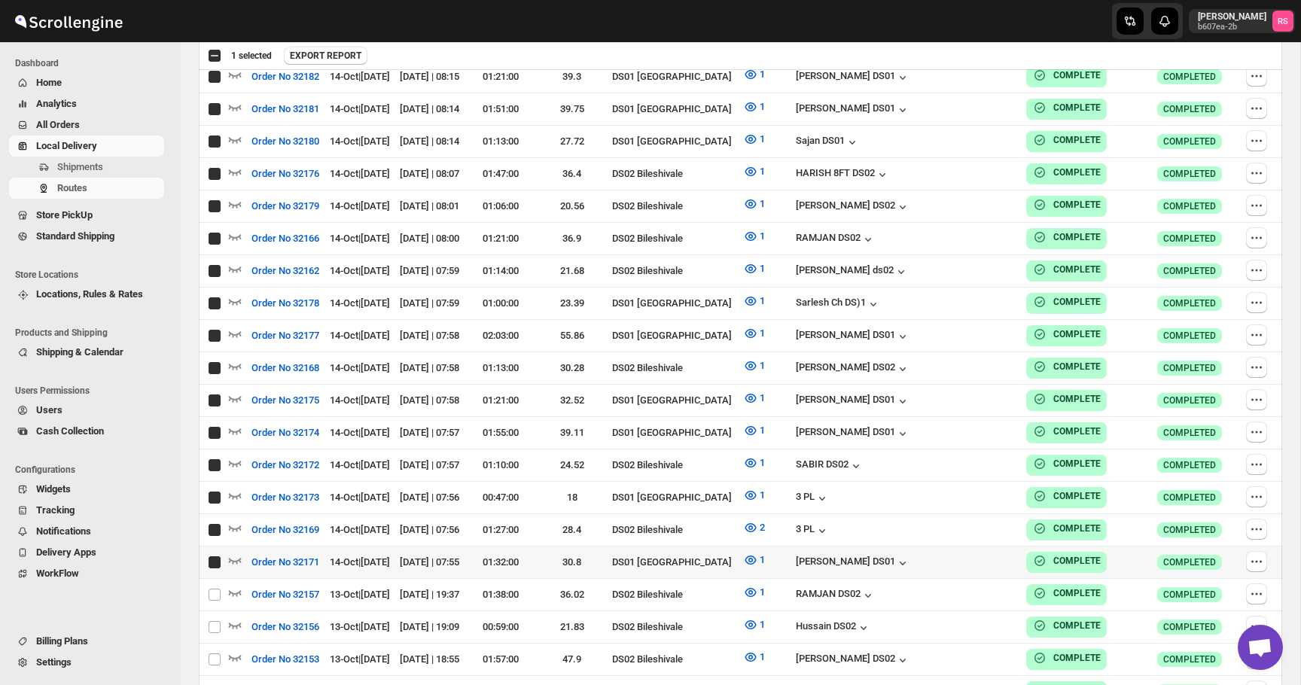
checkbox input "true"
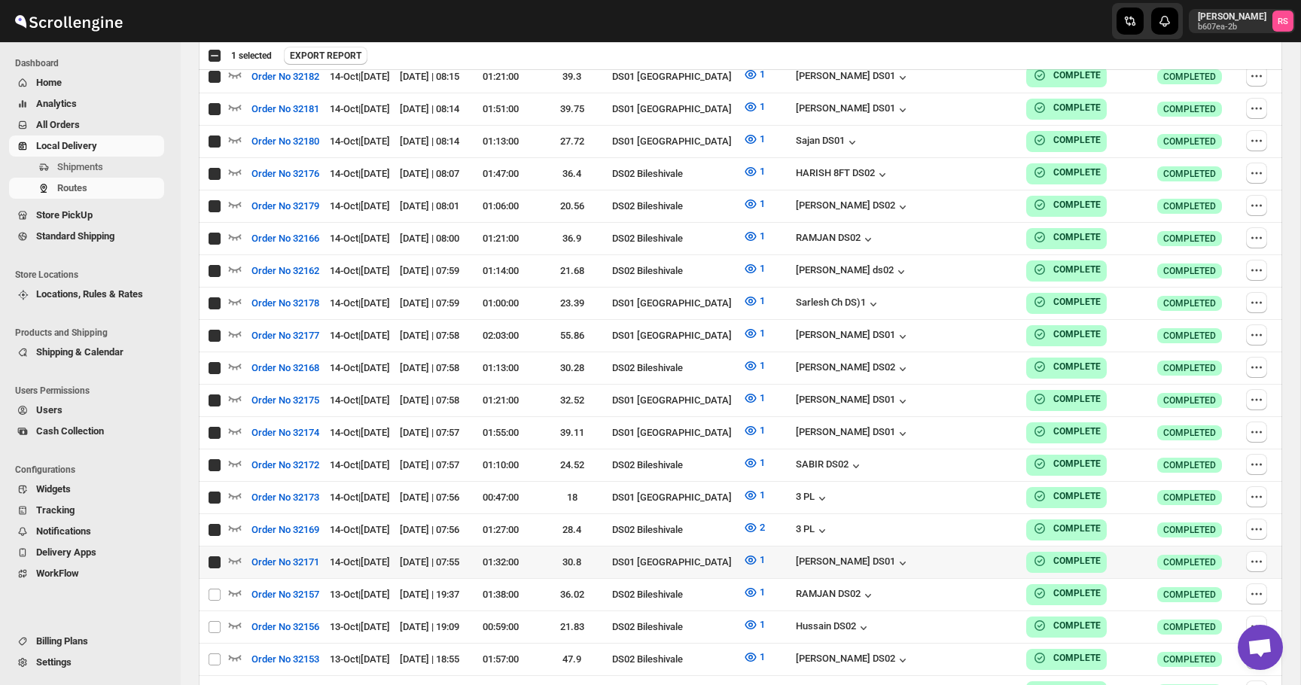
checkbox input "true"
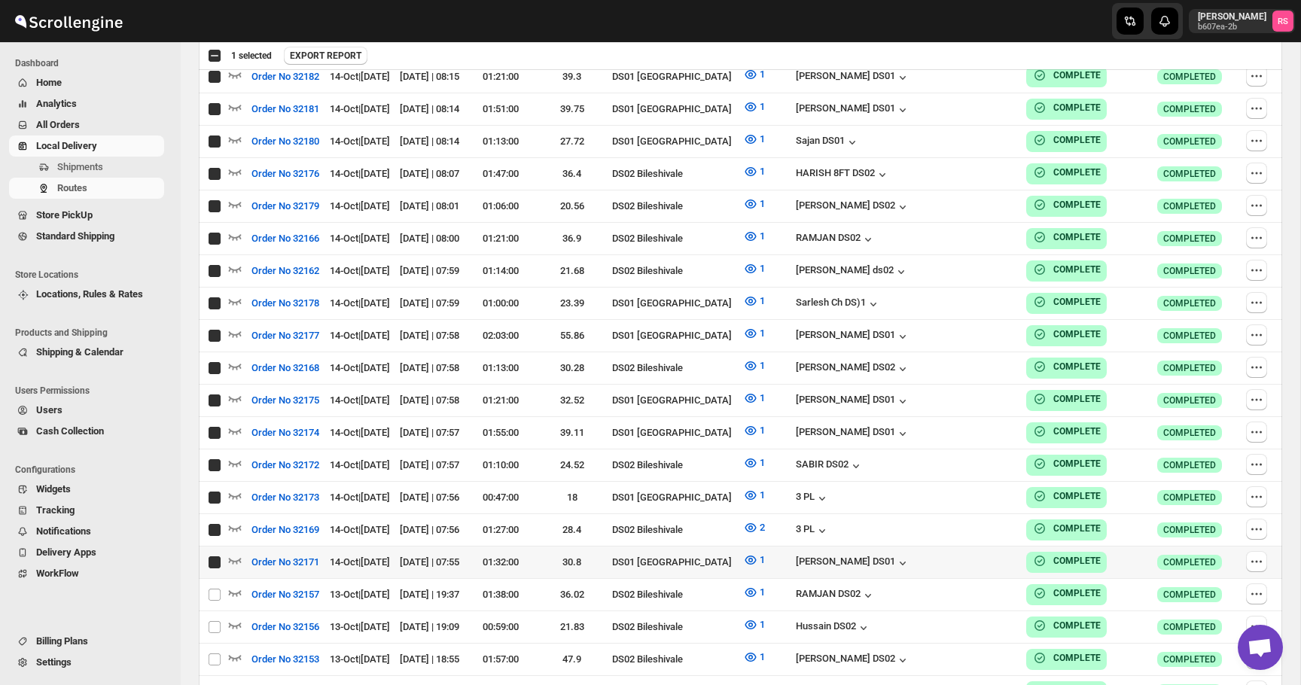
checkbox input "true"
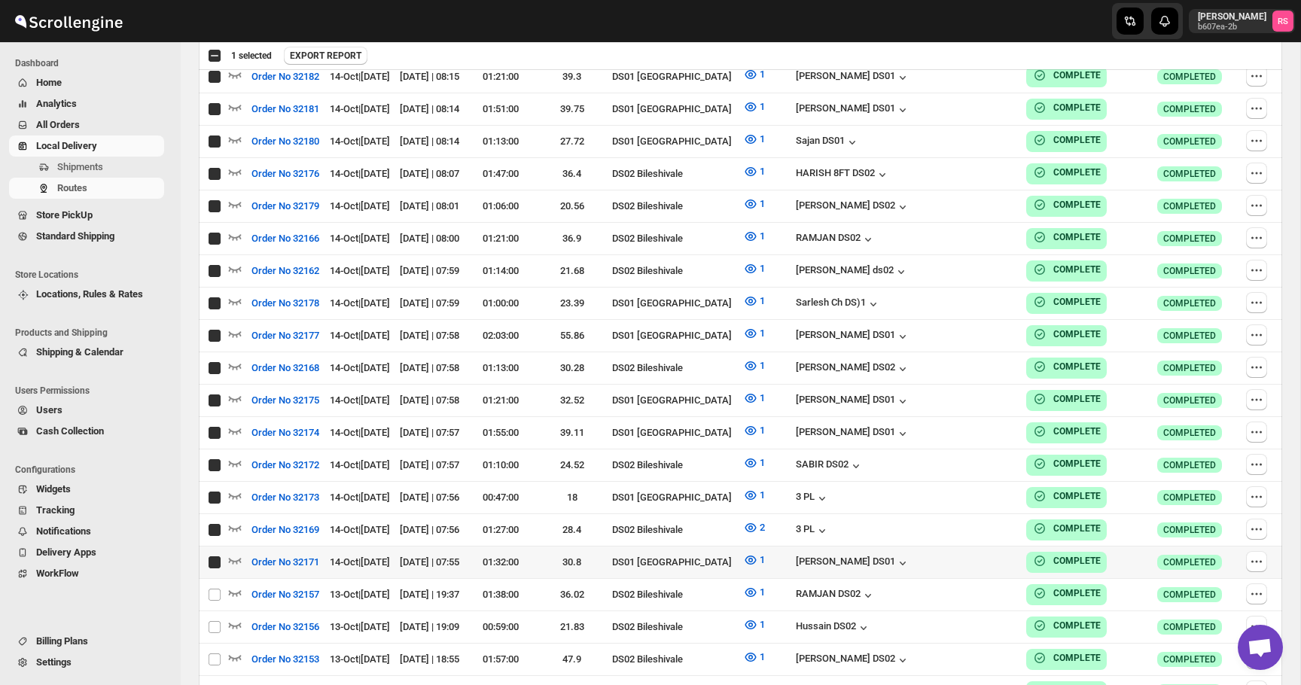
checkbox input "true"
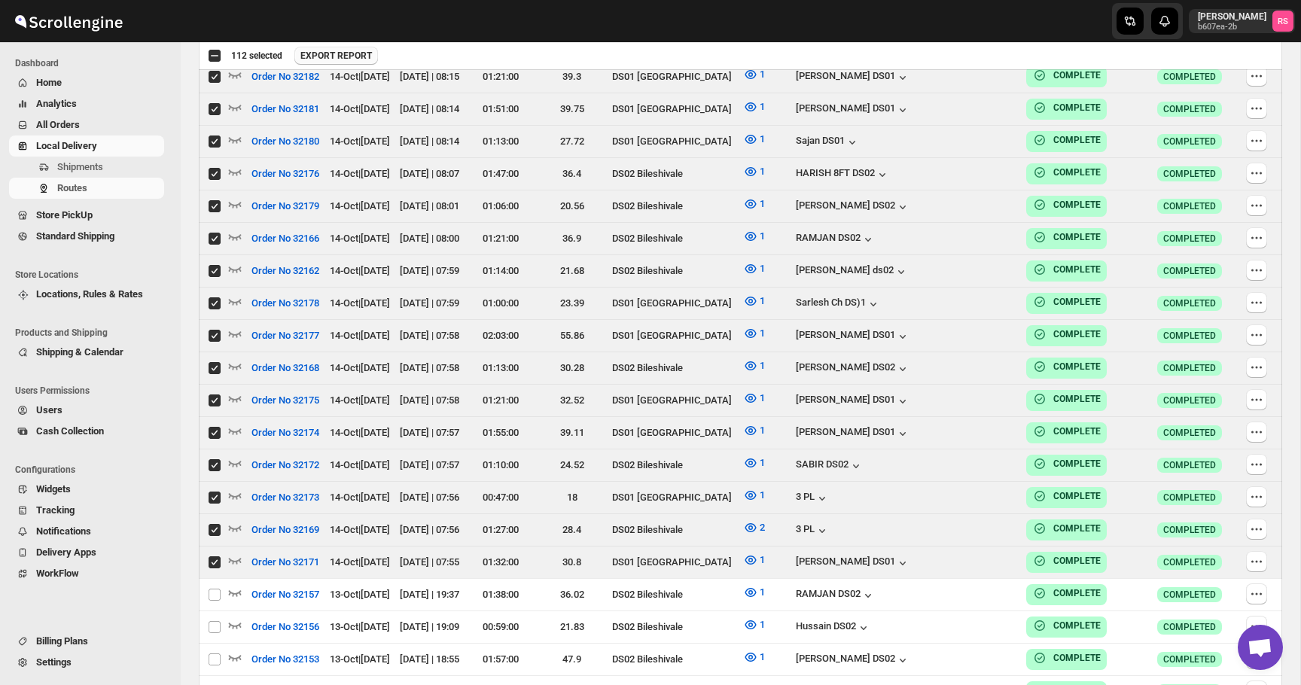
click at [336, 56] on span "EXPORT REPORT" at bounding box center [336, 56] width 72 height 12
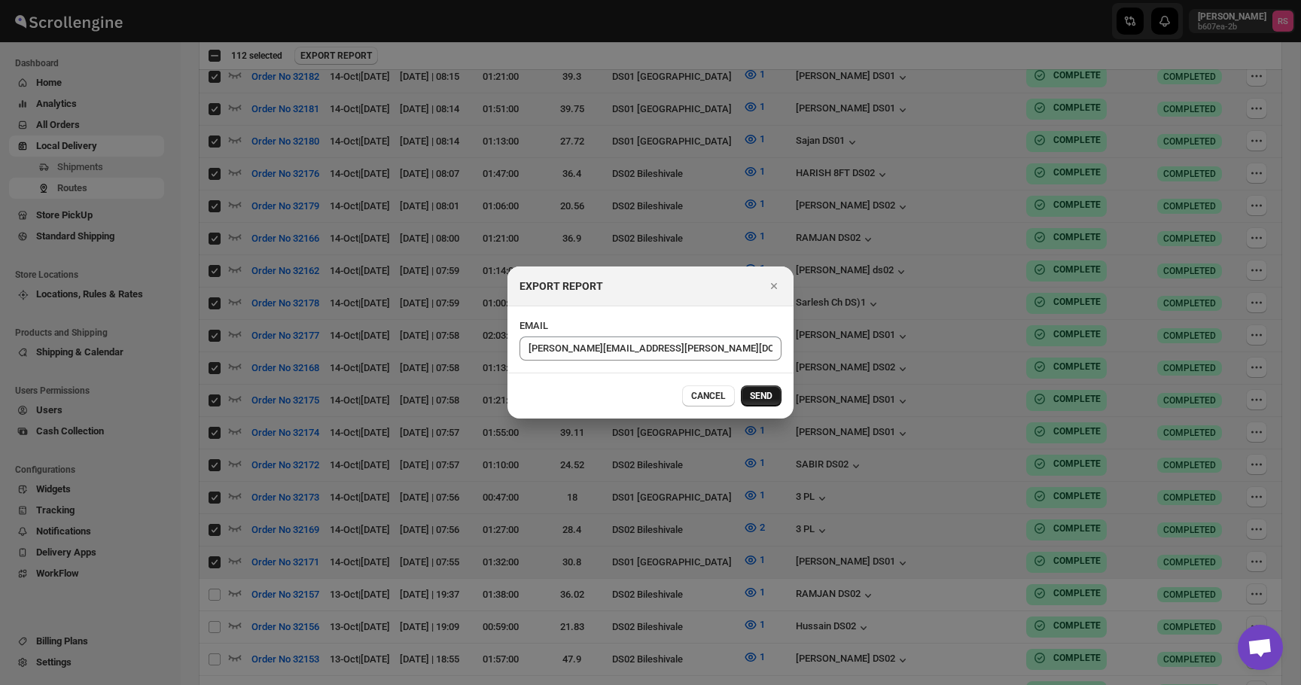
click at [751, 404] on button "SEND" at bounding box center [761, 395] width 41 height 21
checkbox input "false"
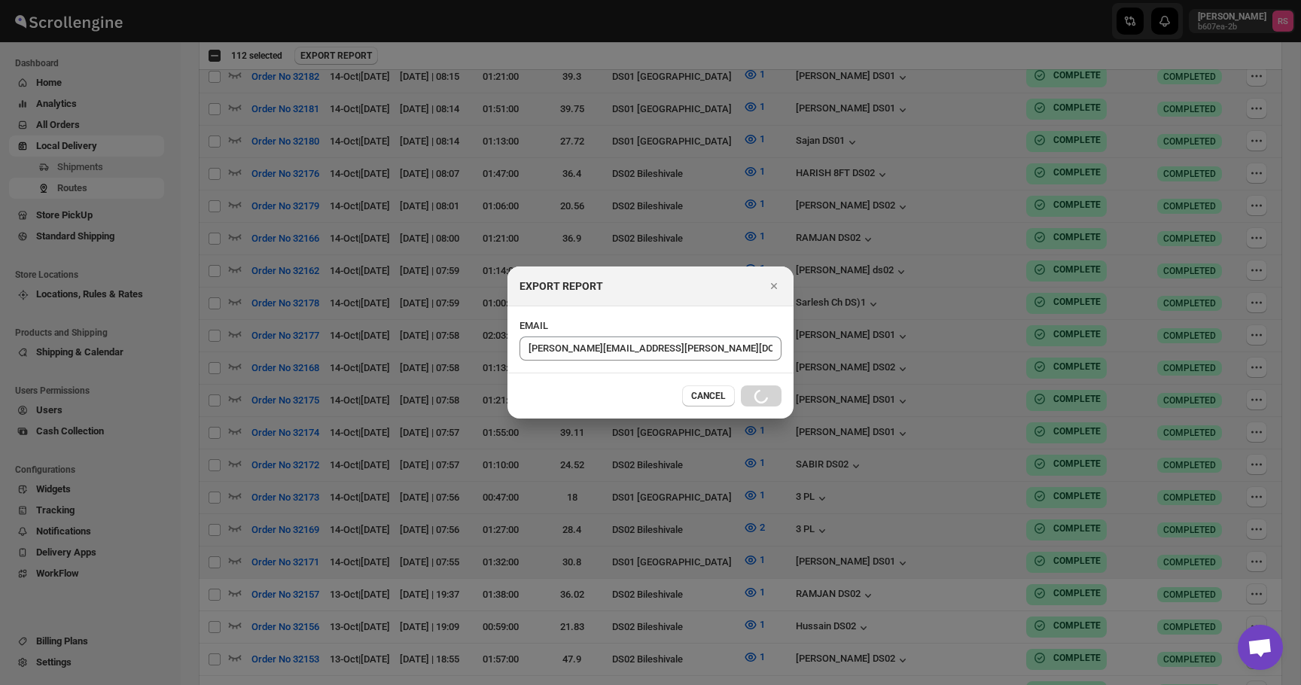
checkbox input "false"
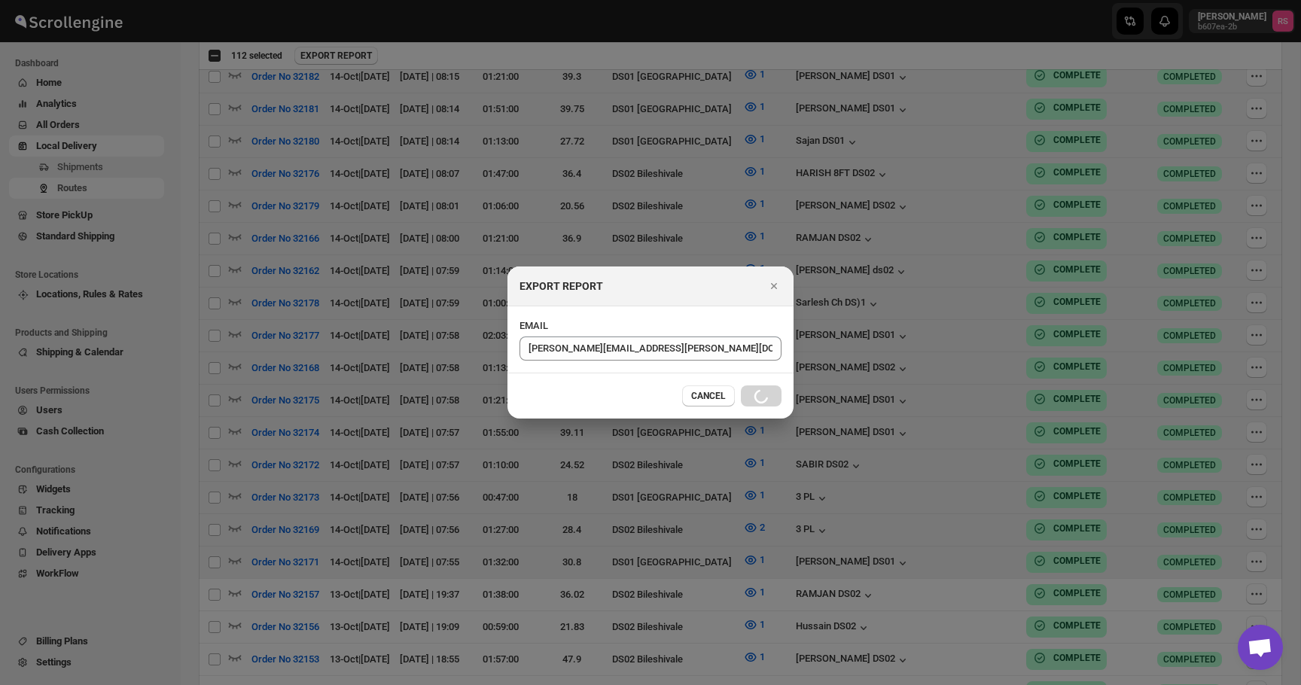
checkbox input "false"
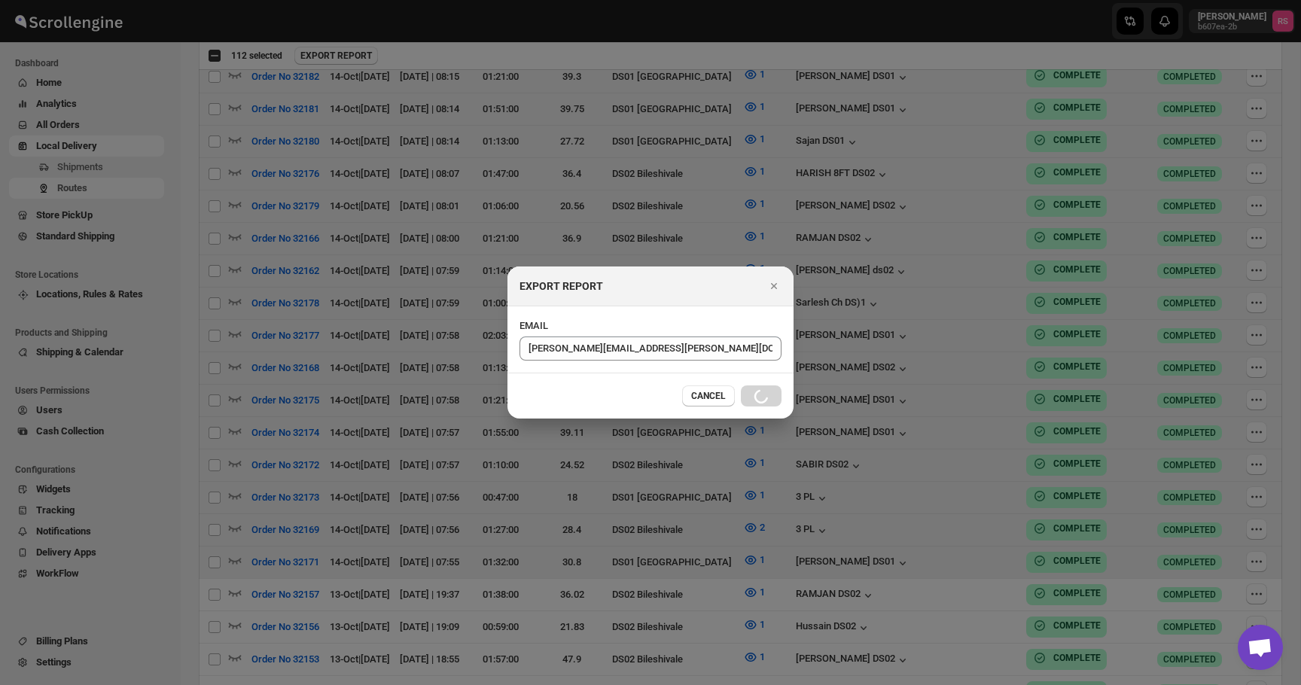
checkbox input "false"
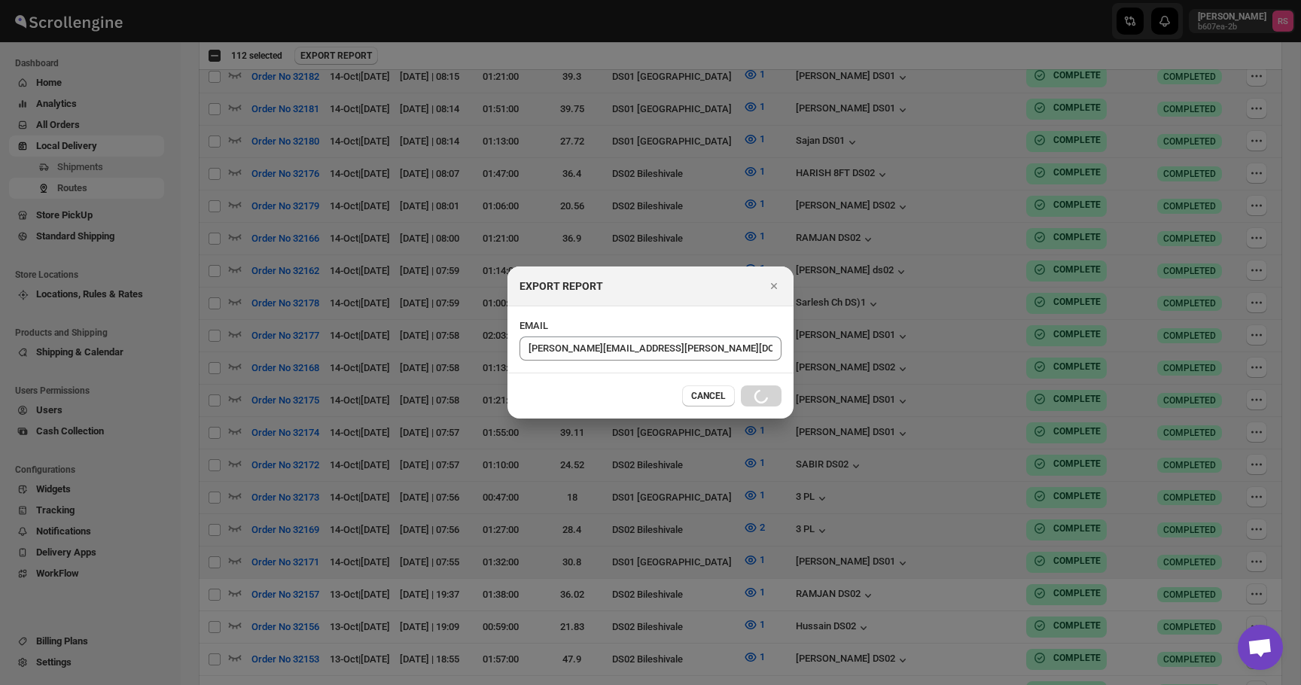
checkbox input "false"
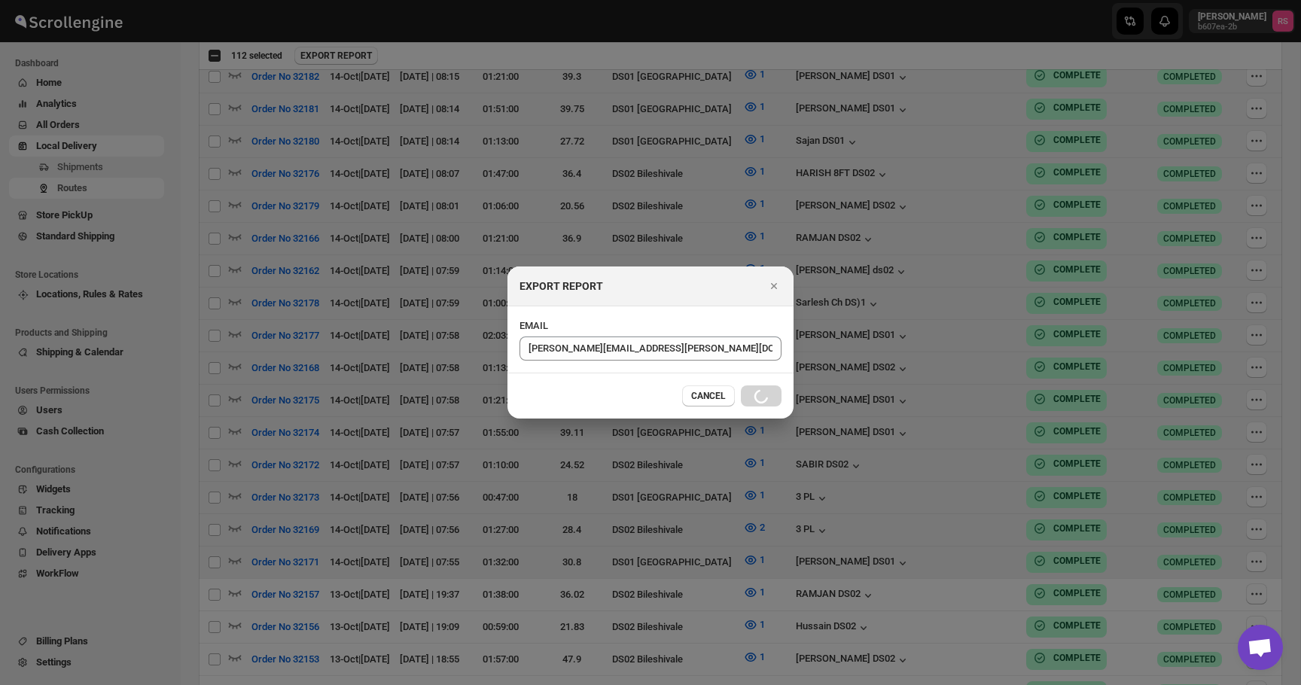
checkbox input "false"
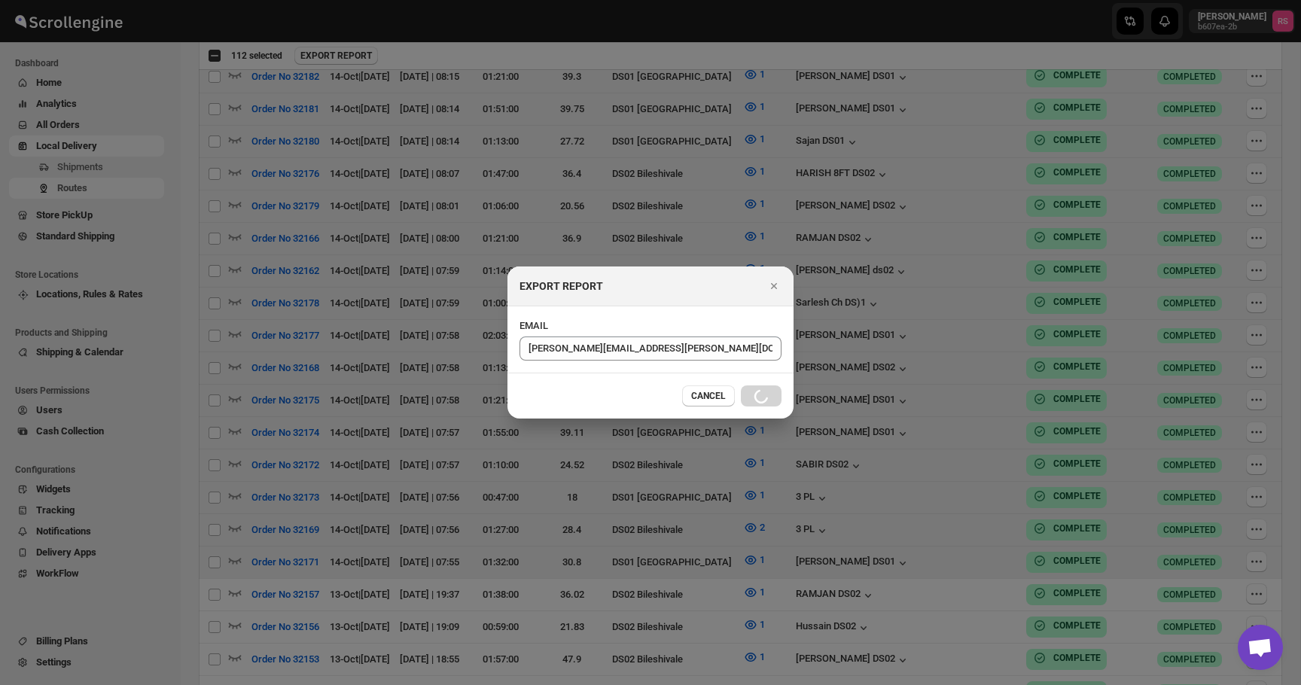
checkbox input "false"
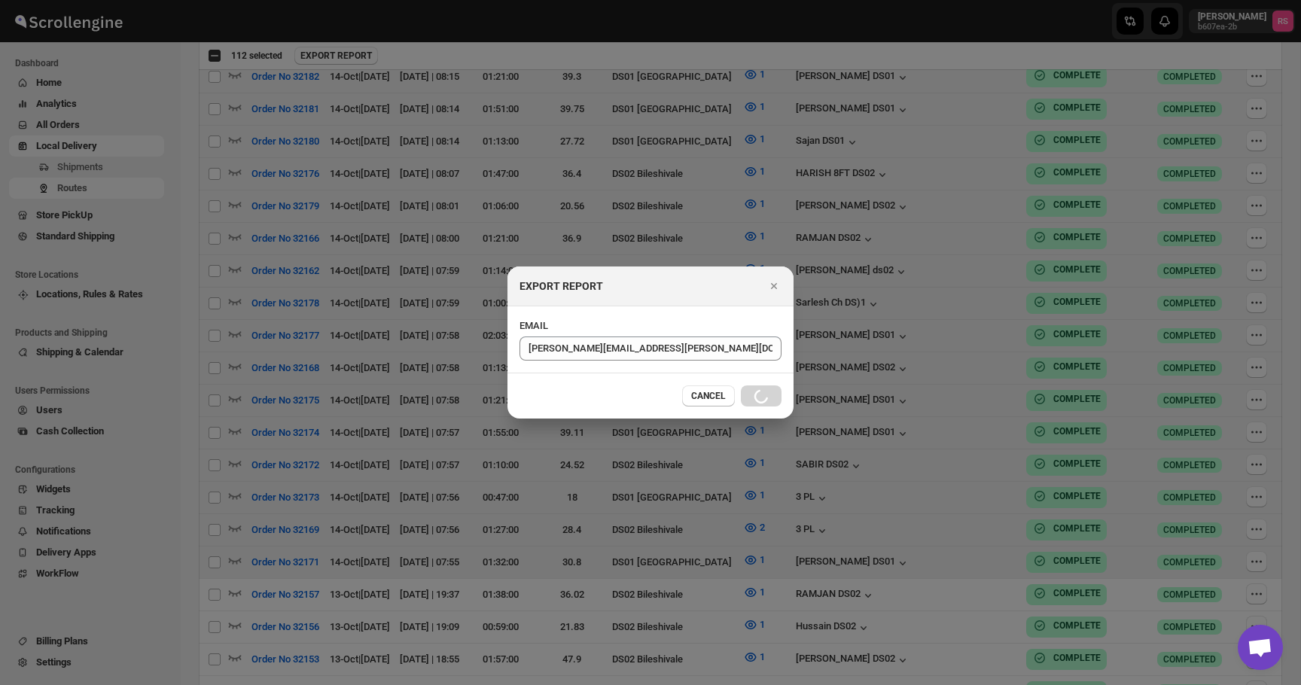
checkbox input "false"
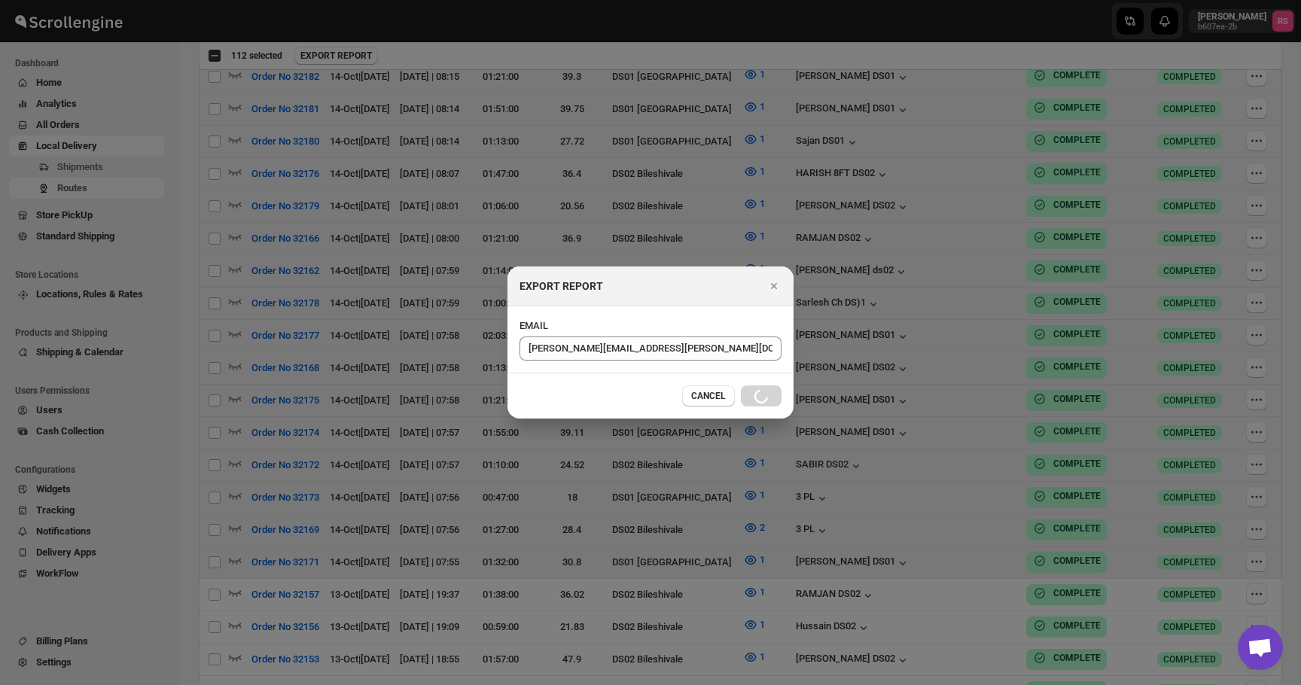
checkbox input "false"
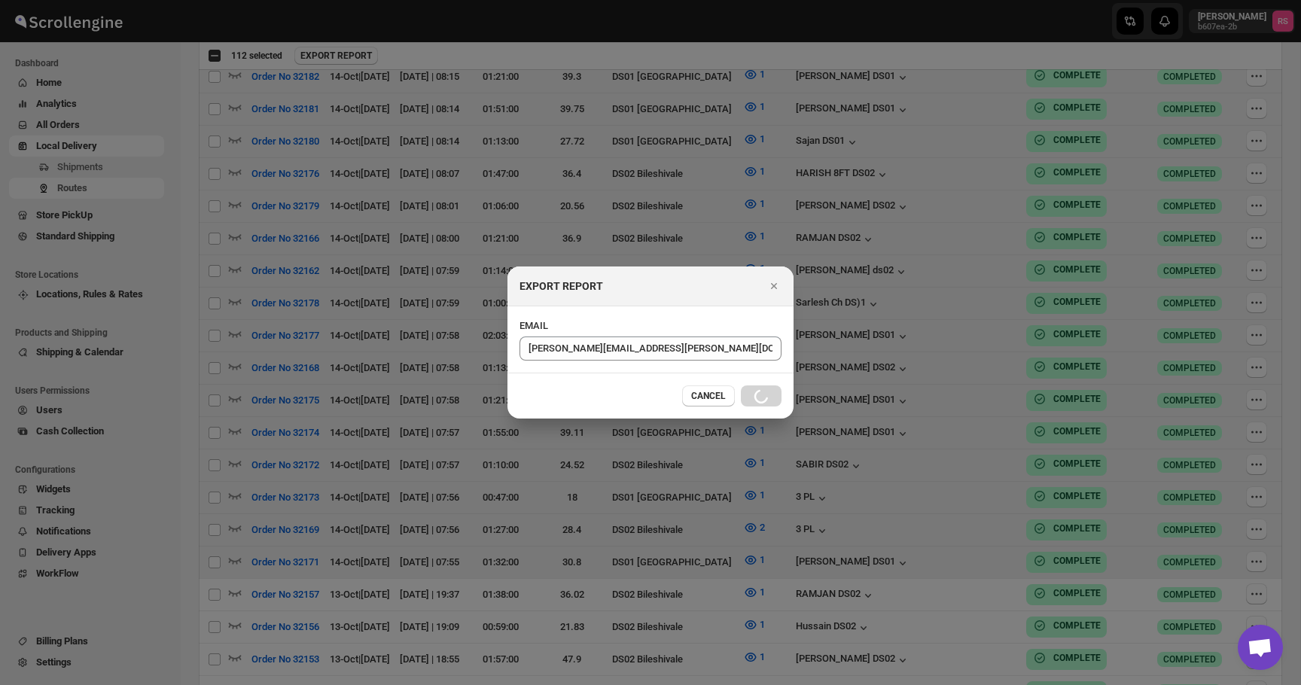
checkbox input "false"
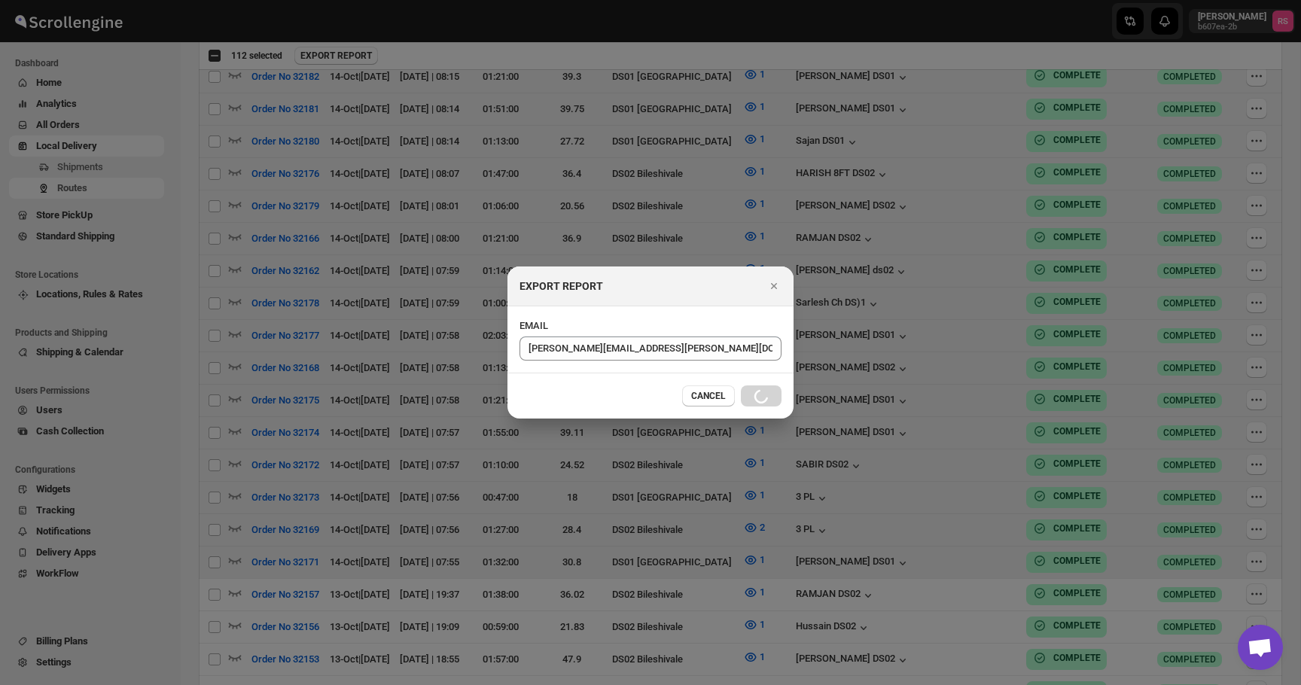
checkbox input "false"
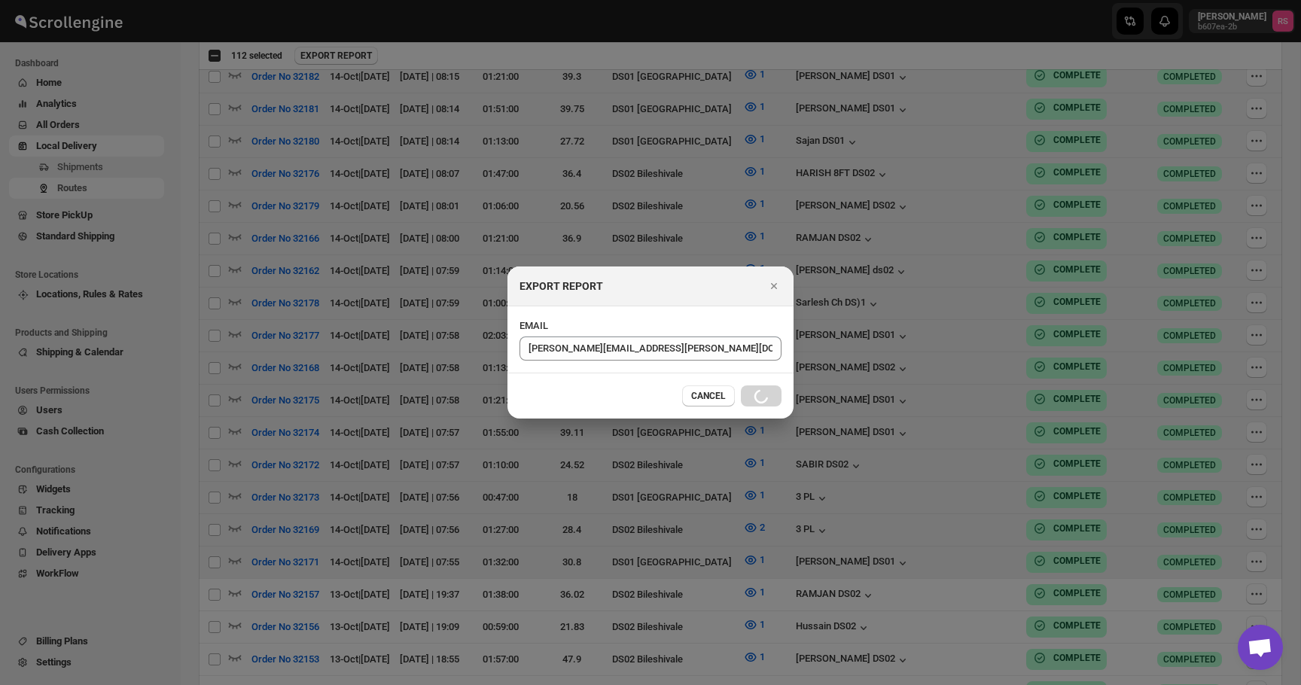
checkbox input "false"
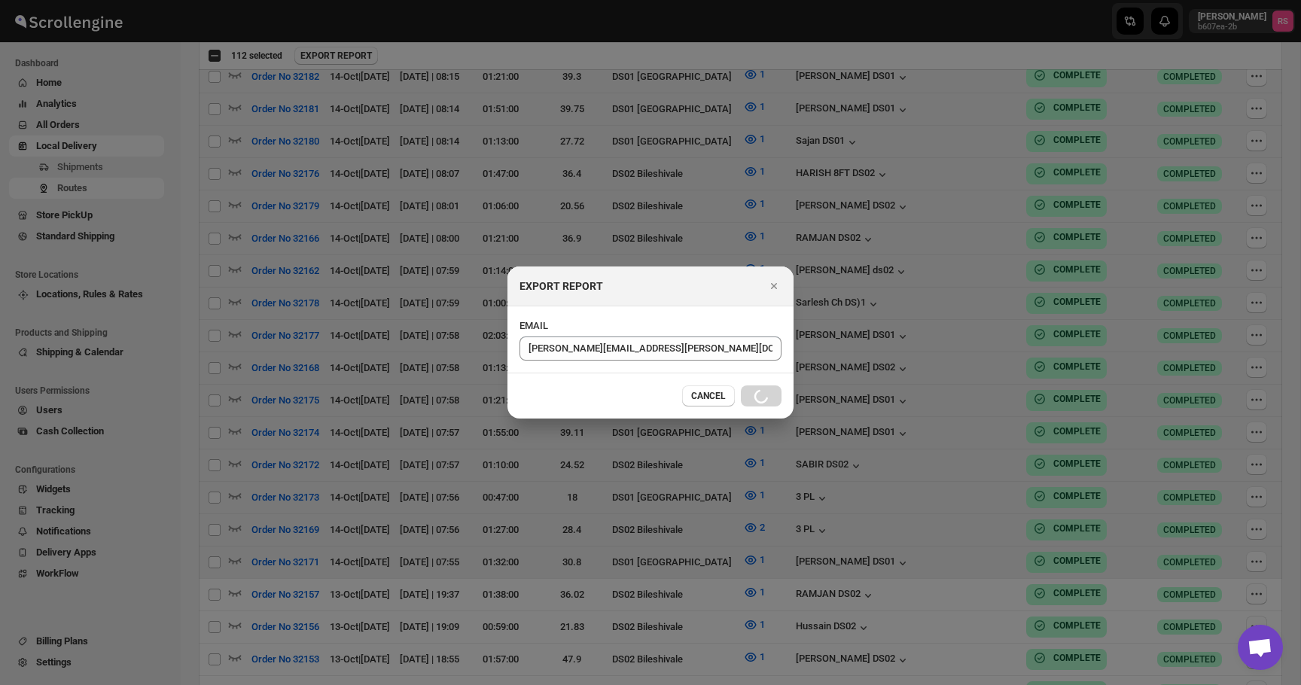
checkbox input "false"
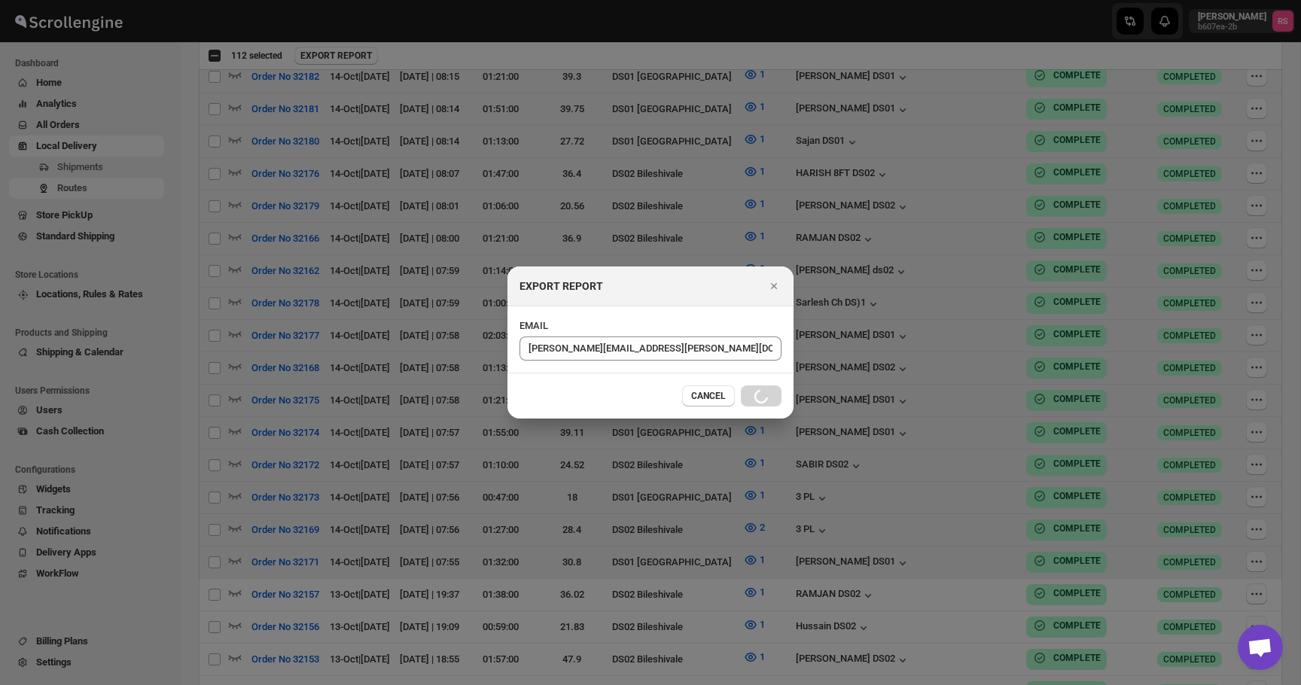
checkbox input "false"
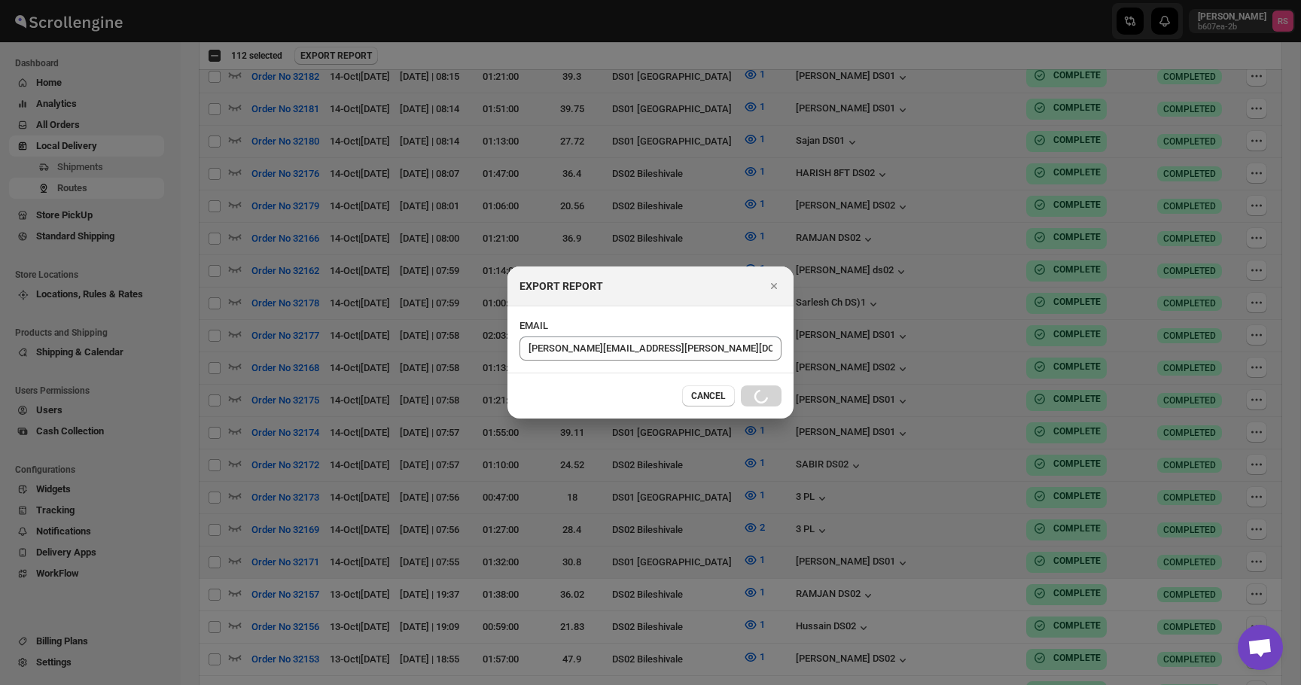
checkbox input "false"
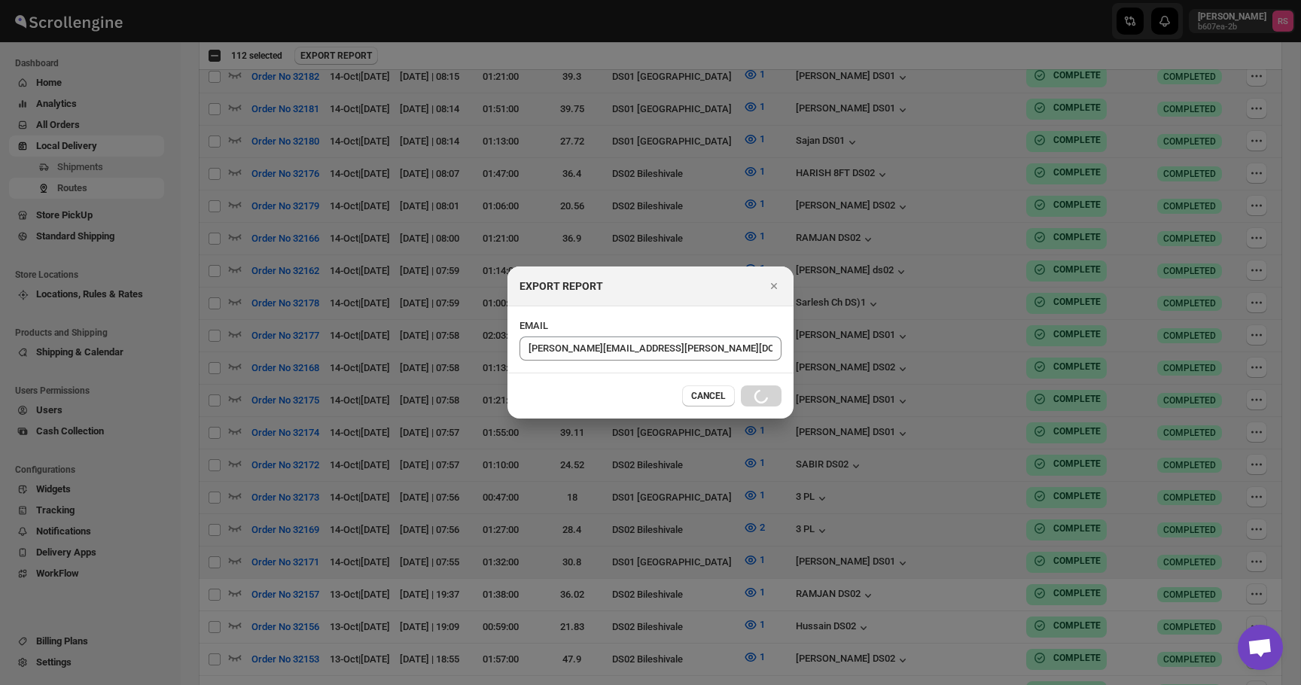
checkbox input "false"
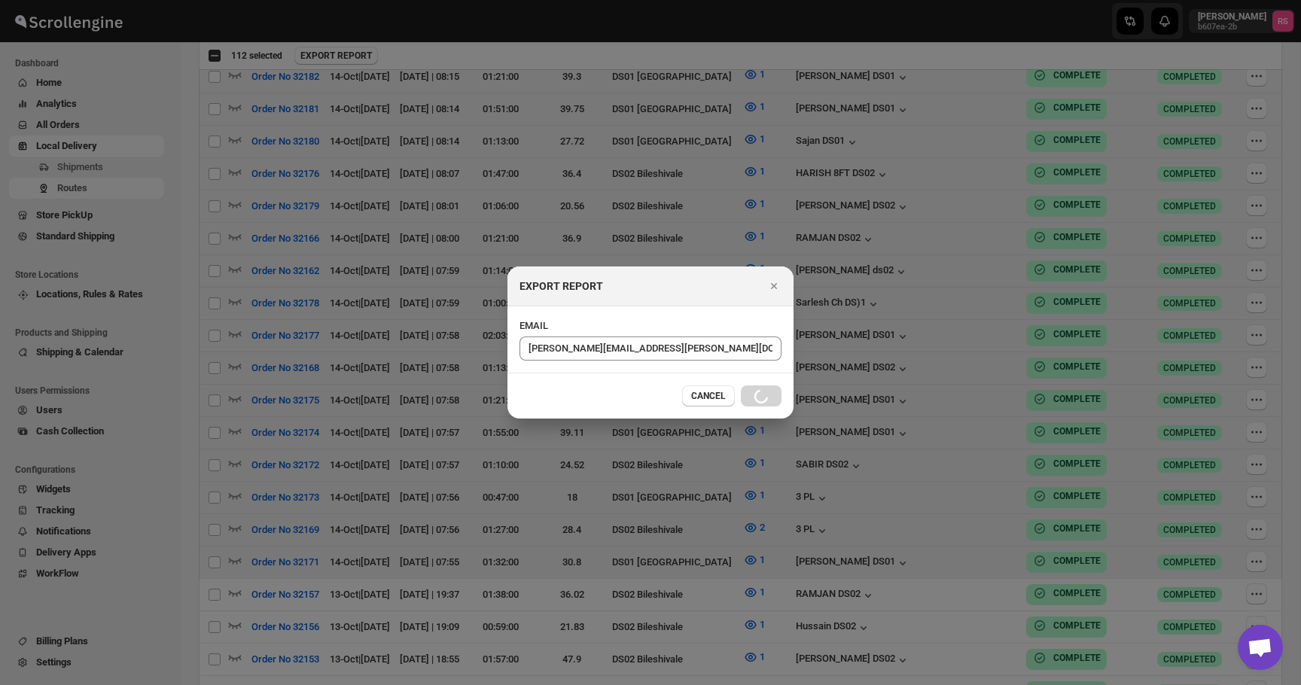
checkbox input "false"
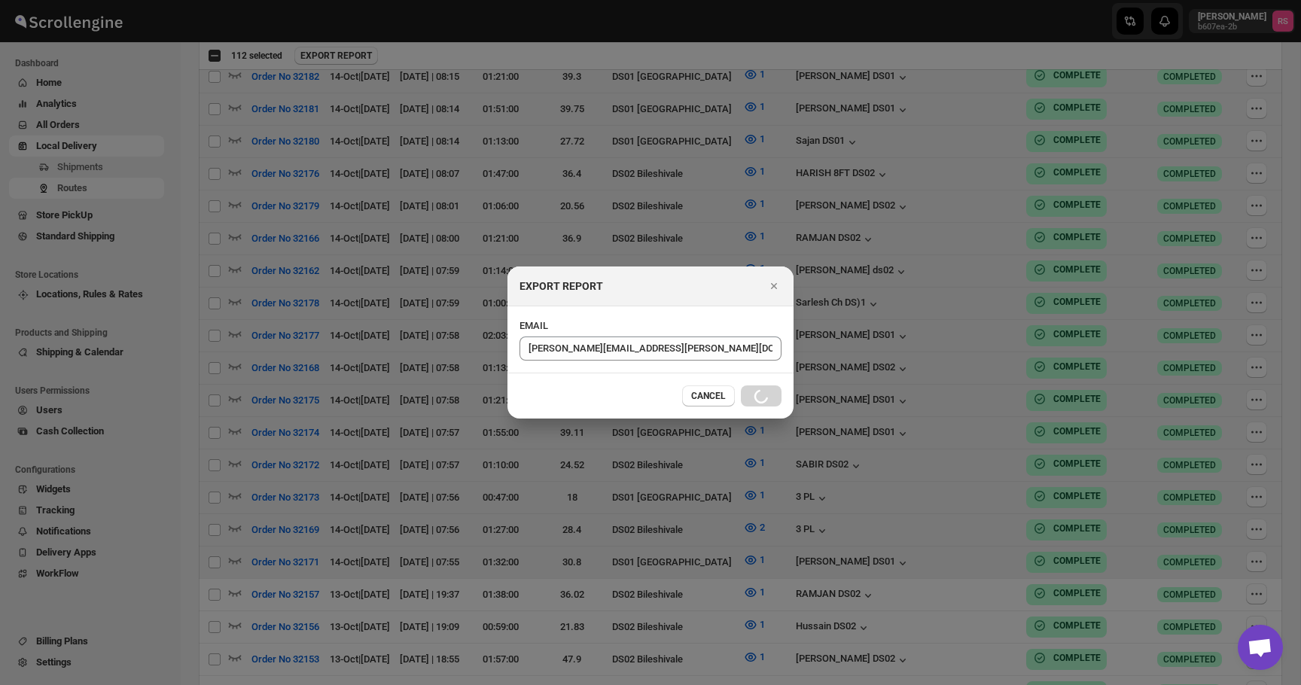
checkbox input "false"
